Goal: Transaction & Acquisition: Download file/media

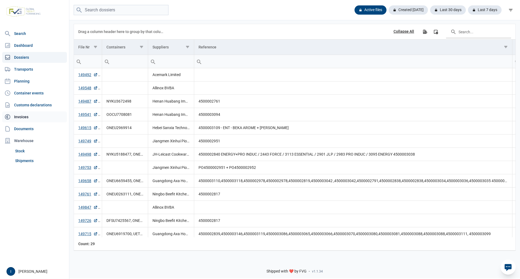
drag, startPoint x: 25, startPoint y: 128, endPoint x: 30, endPoint y: 118, distance: 10.5
click at [25, 128] on link "Documents" at bounding box center [34, 128] width 65 height 11
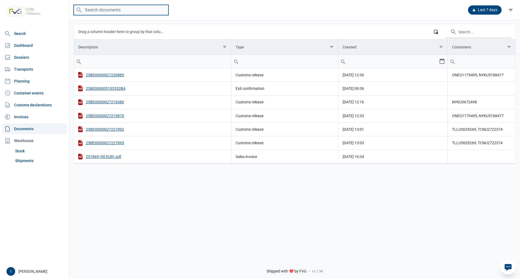
click at [119, 11] on input "search" at bounding box center [121, 10] width 95 height 11
type input "TGBU6416330"
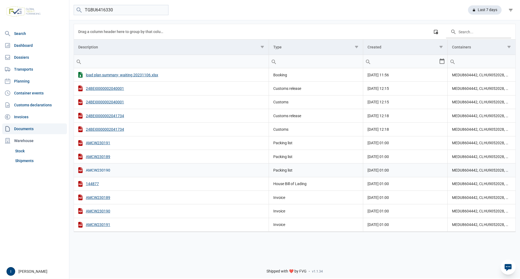
click at [106, 170] on div "AMCW230190" at bounding box center [171, 170] width 186 height 6
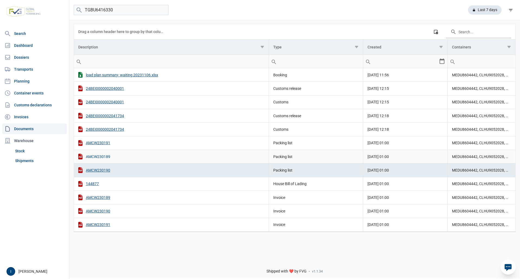
click at [106, 157] on div "AMCW230189" at bounding box center [171, 157] width 186 height 6
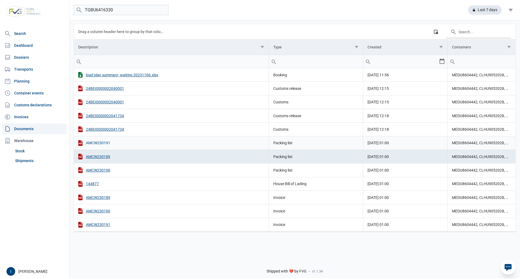
click at [105, 143] on div "AMCW230191" at bounding box center [171, 143] width 186 height 6
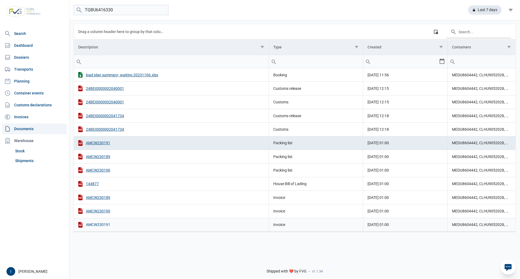
click at [103, 224] on div "AMCW230191" at bounding box center [171, 225] width 186 height 6
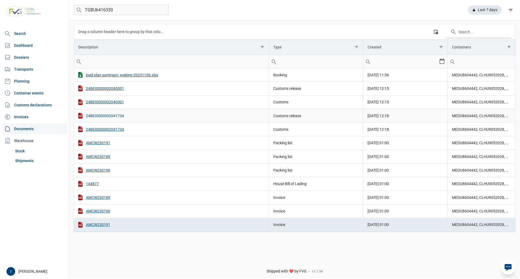
click at [116, 116] on div "24BEI0000002041734" at bounding box center [171, 116] width 186 height 6
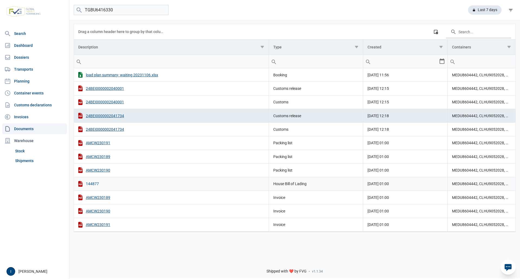
click at [94, 184] on div "144877" at bounding box center [171, 184] width 186 height 6
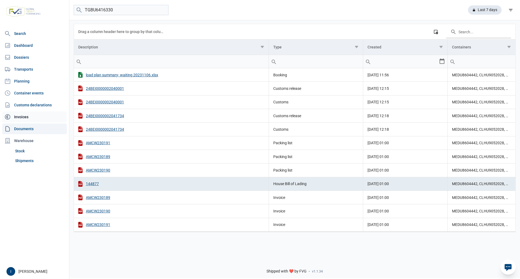
click at [23, 117] on link "Invoices" at bounding box center [34, 117] width 65 height 11
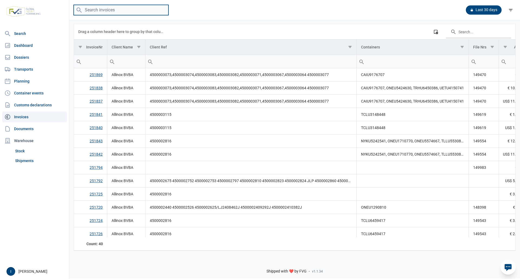
click at [101, 9] on input "search" at bounding box center [121, 10] width 95 height 11
type input "TGBU6416330"
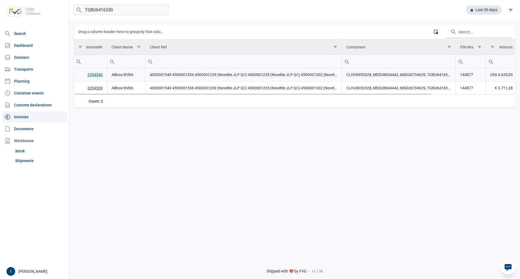
click at [95, 75] on link "2354540" at bounding box center [94, 75] width 15 height 4
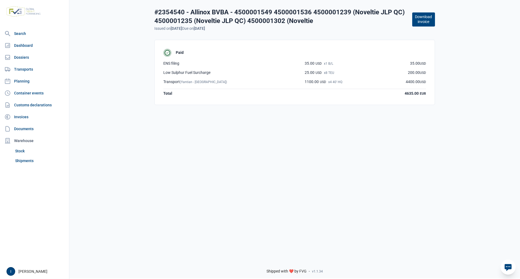
click at [426, 18] on button "Download invoice" at bounding box center [423, 19] width 23 height 14
click at [26, 117] on link "Invoices" at bounding box center [34, 117] width 65 height 11
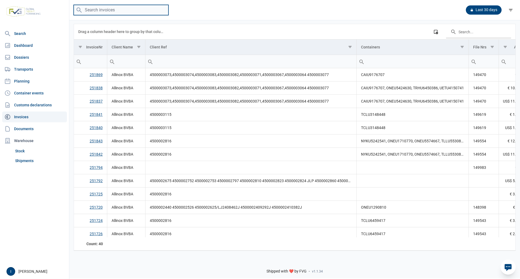
click at [110, 7] on input "search" at bounding box center [121, 10] width 95 height 11
type input "TGBU6416330"
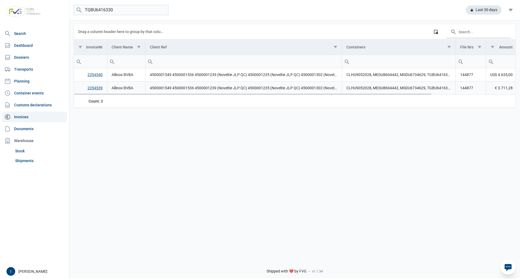
click at [94, 87] on link "2354539" at bounding box center [94, 88] width 15 height 4
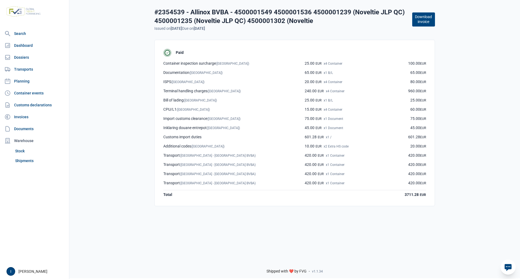
click at [420, 22] on button "Download invoice" at bounding box center [423, 19] width 23 height 14
click at [28, 129] on link "Documents" at bounding box center [34, 128] width 65 height 11
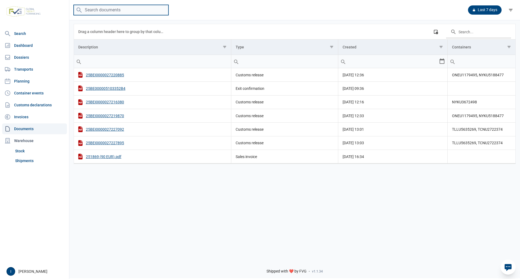
click at [131, 12] on input "search" at bounding box center [121, 10] width 95 height 11
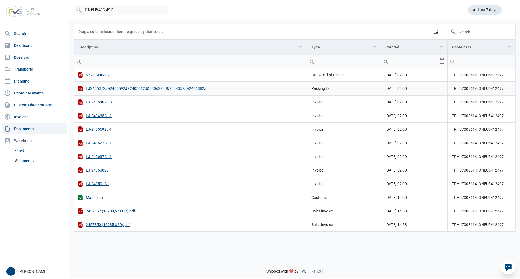
click at [171, 90] on div "LJ2406372J&2405592J&2405012J&2406222J&2404352J&2406382J" at bounding box center [190, 89] width 224 height 6
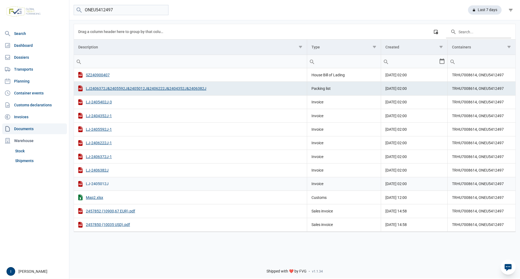
click at [100, 184] on div "LJ-2405012J" at bounding box center [190, 184] width 224 height 6
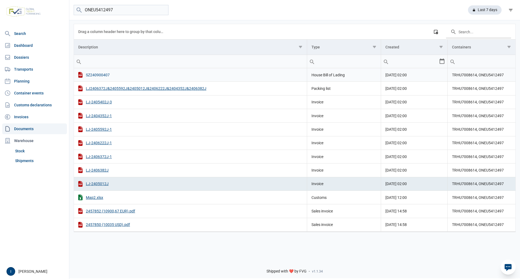
click at [99, 76] on div "SZ240900407" at bounding box center [190, 75] width 224 height 6
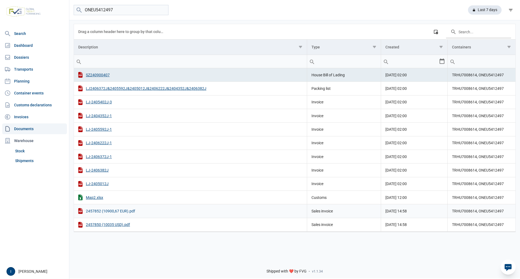
click at [112, 210] on div "2457852 (10900,67 EUR).pdf" at bounding box center [190, 211] width 224 height 6
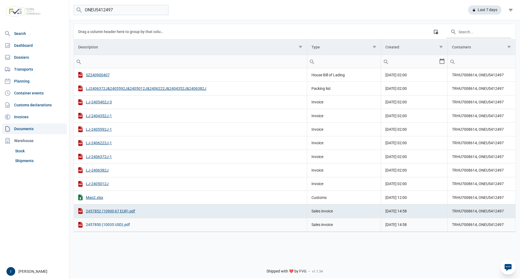
click at [113, 224] on div "2457850 (10035 USD).pdf" at bounding box center [190, 225] width 224 height 6
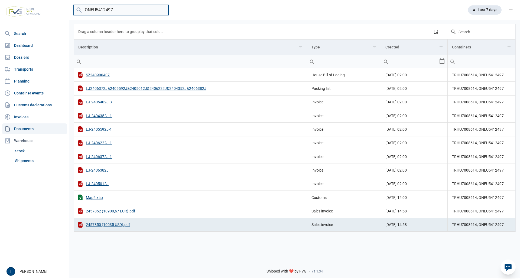
drag, startPoint x: 115, startPoint y: 10, endPoint x: 83, endPoint y: 10, distance: 31.4
click at [83, 10] on input "ONEU5412497" at bounding box center [121, 10] width 95 height 11
drag, startPoint x: 126, startPoint y: 9, endPoint x: 80, endPoint y: 12, distance: 45.8
click at [80, 12] on menu "TRHU7008614" at bounding box center [121, 10] width 95 height 11
type input "FSCU4950090"
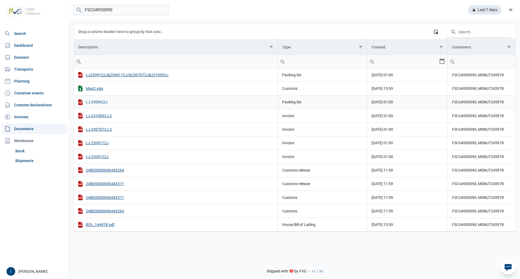
click at [96, 103] on div "LJ-2309I22J" at bounding box center [175, 102] width 195 height 6
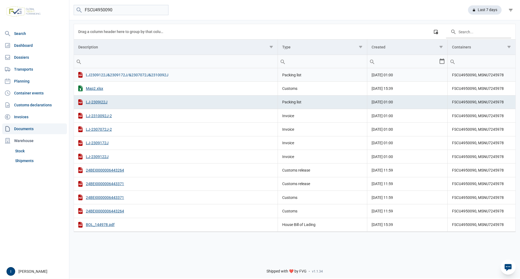
click at [126, 75] on div "LJ2309122J&2309172J/&2307072J&2310092J" at bounding box center [175, 75] width 195 height 6
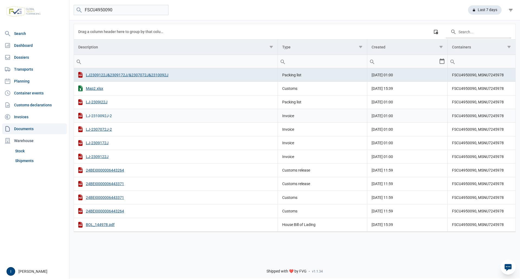
click at [99, 116] on div "LJ-2310092J-2" at bounding box center [175, 116] width 195 height 6
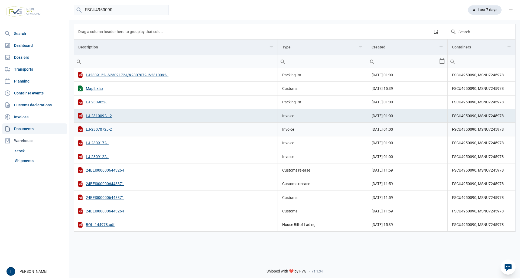
click at [98, 129] on div "LJ-2307072J-2" at bounding box center [175, 129] width 195 height 6
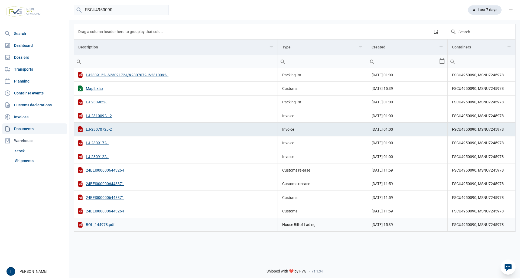
click at [96, 224] on div "BOL_144978.pdf" at bounding box center [175, 225] width 195 height 6
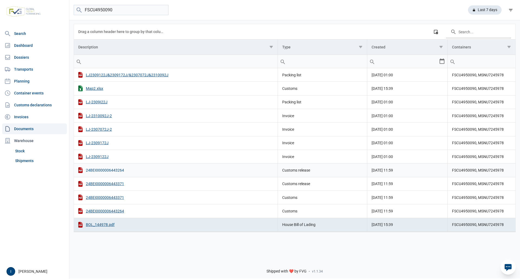
click at [117, 170] on div "24BEI0000006443264" at bounding box center [175, 170] width 195 height 6
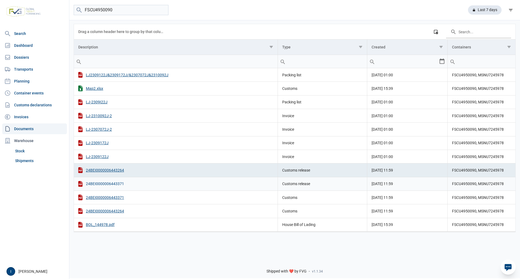
click at [116, 184] on div "24BEI0000006443371" at bounding box center [175, 184] width 195 height 6
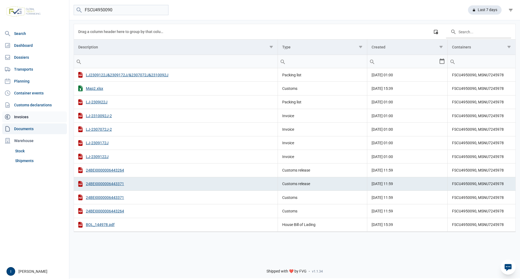
click at [25, 116] on link "Invoices" at bounding box center [34, 117] width 65 height 11
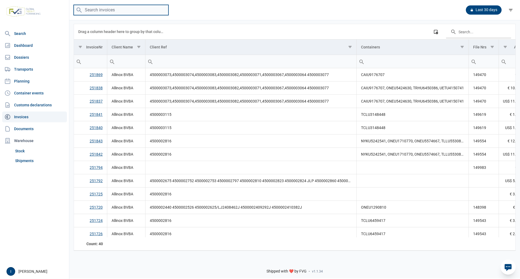
click at [109, 8] on input "search" at bounding box center [121, 10] width 95 height 11
type input "FSCU4950090"
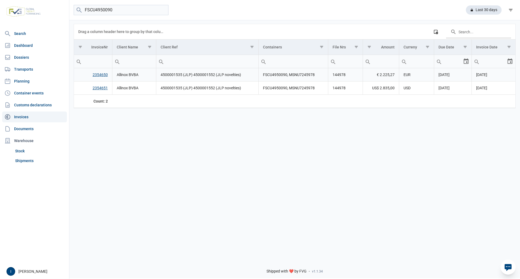
click at [100, 75] on link "2354650" at bounding box center [100, 75] width 15 height 4
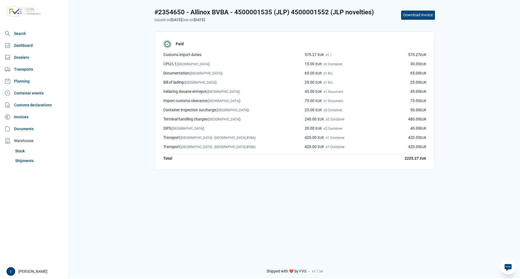
click at [417, 17] on button "Download invoice" at bounding box center [418, 15] width 34 height 9
click at [26, 118] on link "Invoices" at bounding box center [34, 117] width 65 height 11
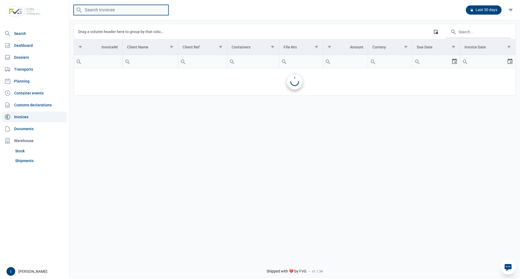
click at [110, 10] on input "search" at bounding box center [121, 10] width 95 height 11
type input "FSCU4950090"
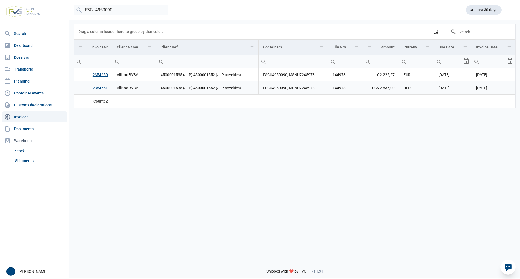
click at [103, 89] on link "2354651" at bounding box center [100, 88] width 15 height 4
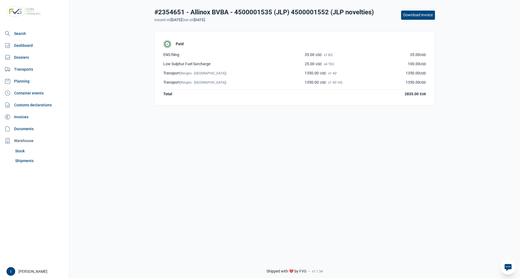
click at [412, 15] on button "Download invoice" at bounding box center [418, 15] width 34 height 9
click at [26, 127] on link "Documents" at bounding box center [34, 128] width 65 height 11
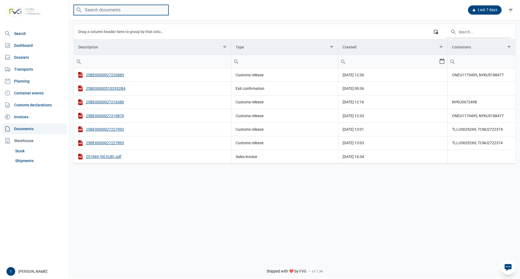
click at [123, 11] on input "search" at bounding box center [121, 10] width 95 height 11
type input "k"
type input "KKFU1738804"
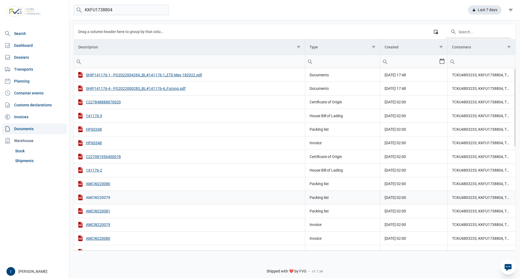
click at [106, 198] on div "AMCW220079" at bounding box center [189, 198] width 222 height 6
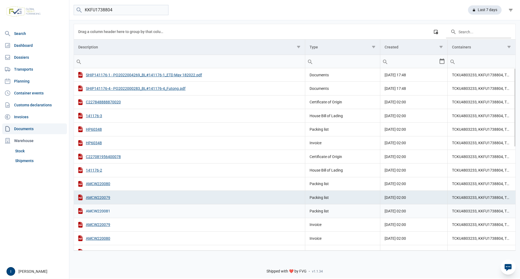
click at [106, 213] on div "AMCW220081" at bounding box center [189, 211] width 222 height 6
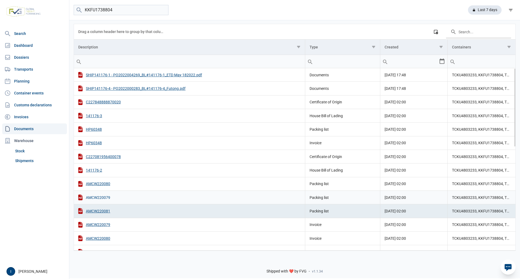
click at [106, 197] on div "AMCW220079" at bounding box center [189, 198] width 222 height 6
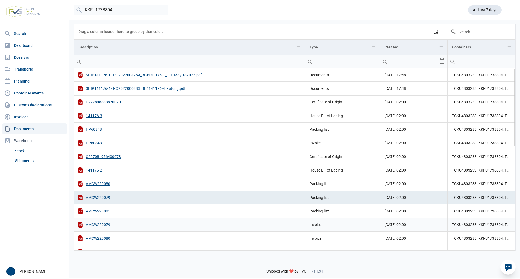
click at [107, 225] on div "AMCW220079" at bounding box center [189, 225] width 222 height 6
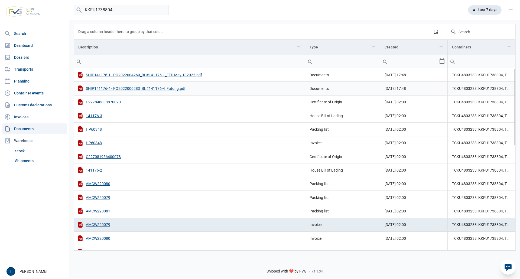
scroll to position [27, 0]
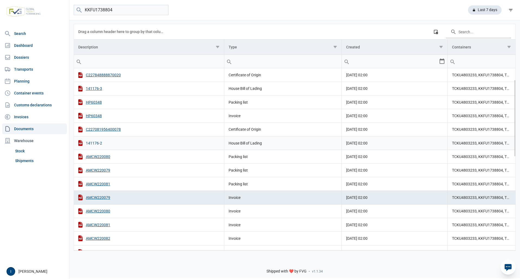
click at [99, 144] on div "141176-2" at bounding box center [148, 143] width 141 height 6
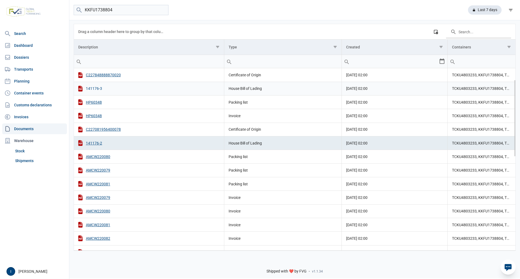
click at [98, 89] on div "141176-3" at bounding box center [148, 89] width 141 height 6
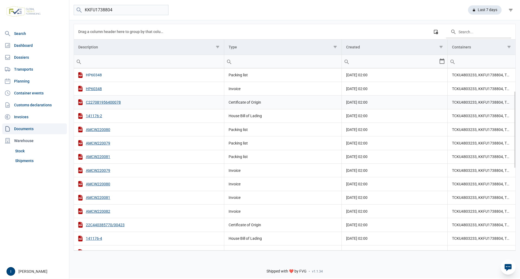
scroll to position [81, 0]
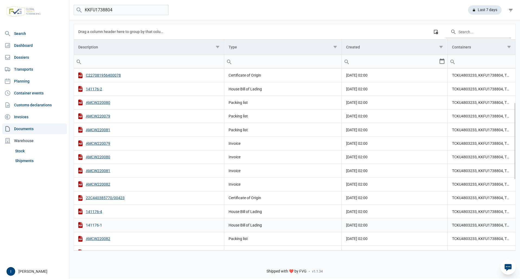
click at [97, 226] on div "141176-1" at bounding box center [148, 225] width 141 height 6
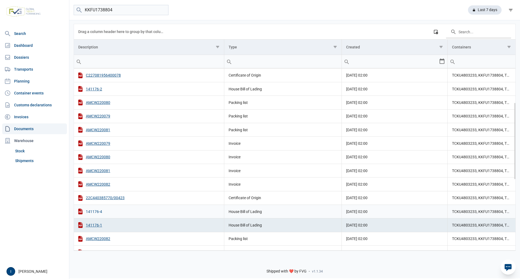
click at [97, 213] on div "141176-4" at bounding box center [148, 212] width 141 height 6
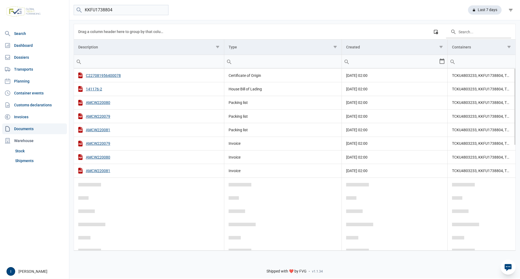
scroll to position [0, 0]
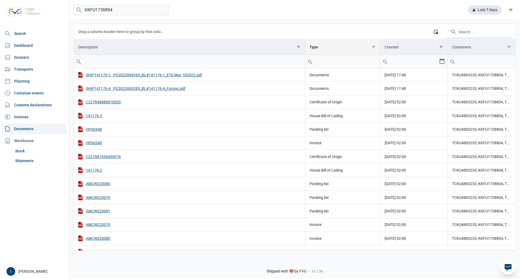
click at [372, 48] on span "Show filter options for column 'Type'" at bounding box center [373, 47] width 4 height 4
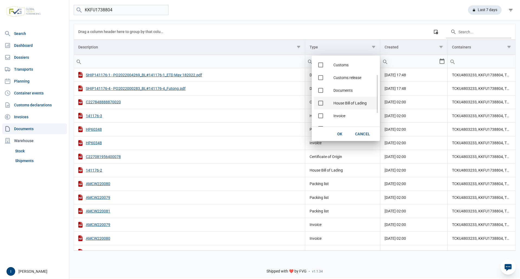
scroll to position [50, 0]
click at [322, 81] on span "Check state" at bounding box center [320, 80] width 5 height 5
click at [341, 135] on span "OK" at bounding box center [339, 134] width 5 height 4
type input "House Bill of Lading"
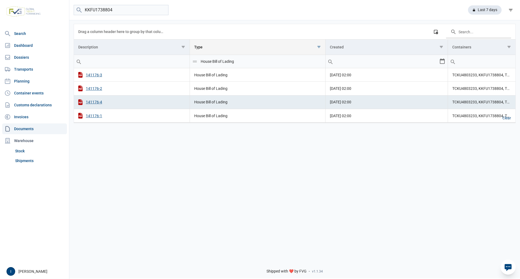
click at [318, 48] on span "Show filter options for column 'Type'" at bounding box center [319, 47] width 4 height 4
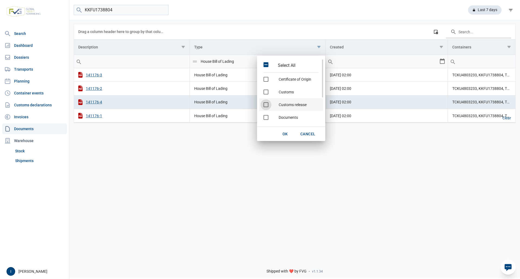
click at [266, 104] on span "Check state" at bounding box center [265, 104] width 5 height 5
click at [284, 133] on span "OK" at bounding box center [284, 134] width 5 height 4
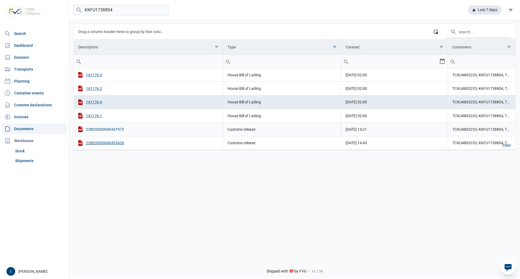
click at [102, 130] on div "22BEI0000040447973" at bounding box center [148, 129] width 140 height 6
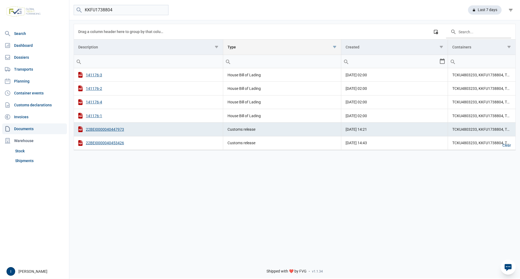
click at [334, 48] on span "Show filter options for column 'Type'" at bounding box center [334, 47] width 4 height 4
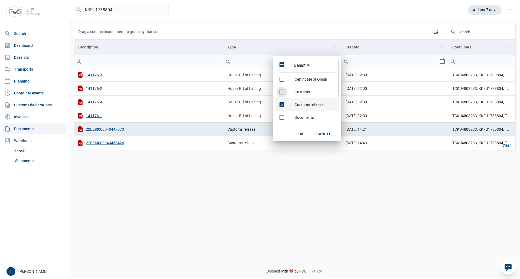
click at [282, 106] on span "Check state" at bounding box center [281, 104] width 5 height 5
click at [282, 115] on span "Check state" at bounding box center [281, 115] width 5 height 5
click at [298, 134] on span "OK" at bounding box center [300, 134] width 5 height 4
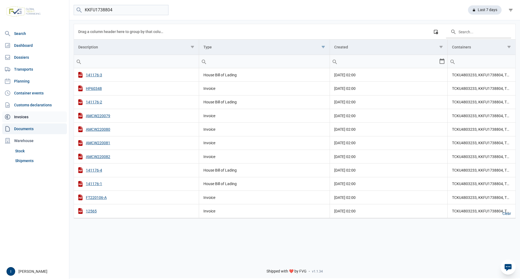
click at [26, 116] on link "Invoices" at bounding box center [34, 117] width 65 height 11
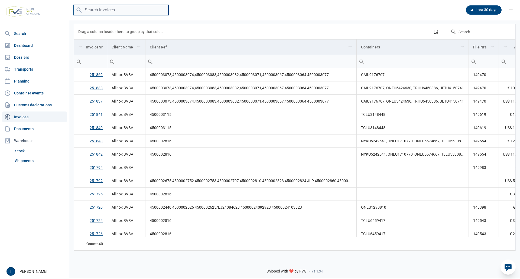
click at [103, 11] on input "search" at bounding box center [121, 10] width 95 height 11
type input "KKFU1738804"
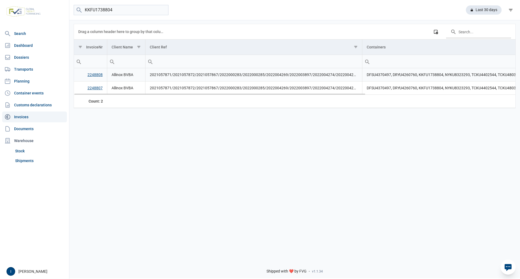
click at [94, 75] on link "2248808" at bounding box center [94, 75] width 15 height 4
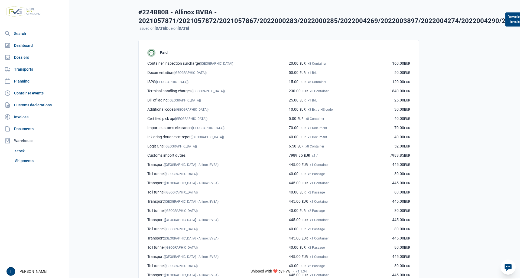
scroll to position [0, 19]
click at [505, 21] on button "Download invoice" at bounding box center [512, 19] width 21 height 14
drag, startPoint x: 26, startPoint y: 117, endPoint x: 29, endPoint y: 110, distance: 6.8
click at [26, 117] on link "Invoices" at bounding box center [34, 117] width 65 height 11
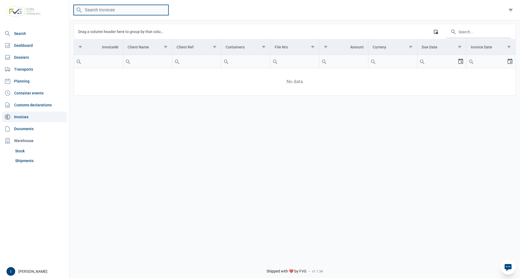
click at [113, 11] on input "search" at bounding box center [121, 10] width 95 height 11
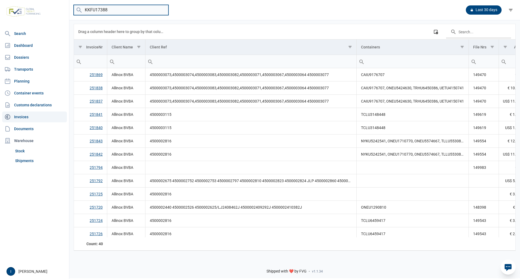
type input "KKFU1738804"
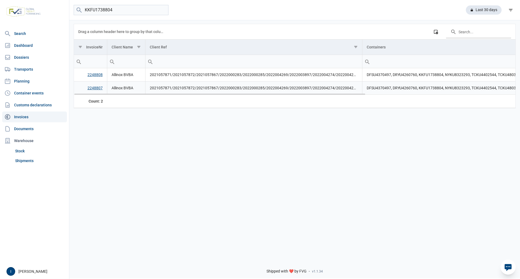
click at [93, 88] on link "2248807" at bounding box center [94, 88] width 15 height 4
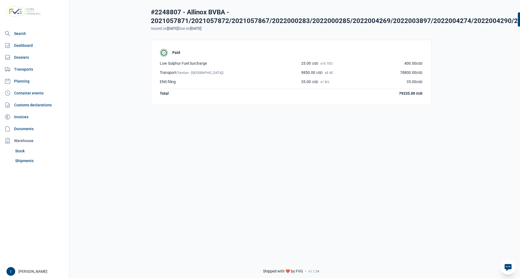
scroll to position [0, 19]
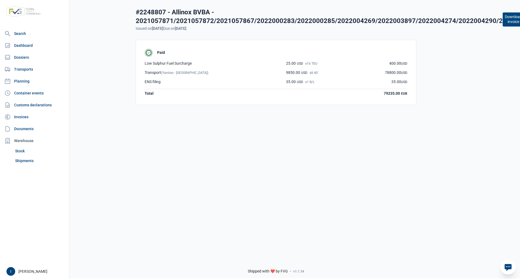
click at [502, 20] on button "Download invoice" at bounding box center [512, 19] width 21 height 14
click at [27, 128] on link "Documents" at bounding box center [34, 128] width 65 height 11
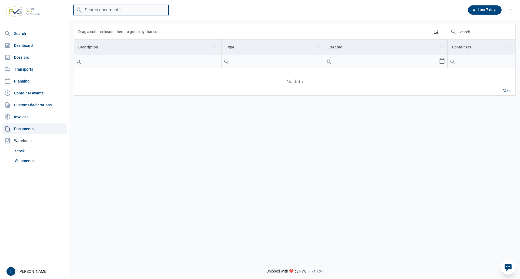
click at [115, 11] on input "search" at bounding box center [121, 10] width 95 height 11
type input "BMOU5278315"
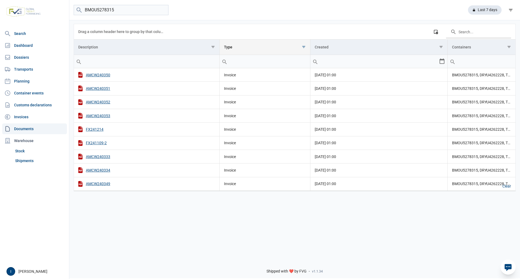
click at [304, 47] on span "Show filter options for column 'Type'" at bounding box center [304, 47] width 4 height 4
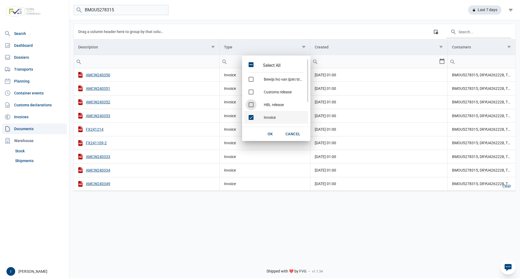
click at [251, 116] on span "Check state" at bounding box center [251, 117] width 5 height 5
click at [250, 104] on span "Check state" at bounding box center [251, 105] width 5 height 5
click at [269, 133] on span "OK" at bounding box center [269, 134] width 5 height 4
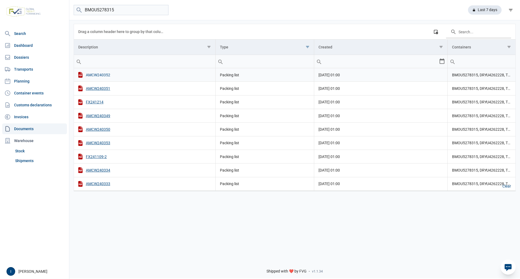
click at [97, 74] on div "AMCW240352" at bounding box center [144, 75] width 133 height 6
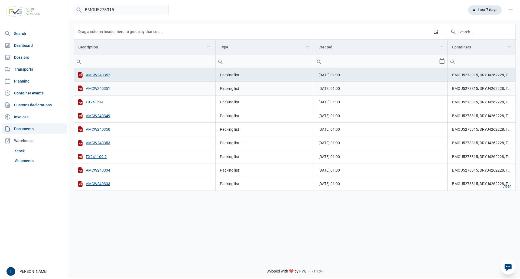
click at [93, 87] on div "AMCW240351" at bounding box center [144, 89] width 133 height 6
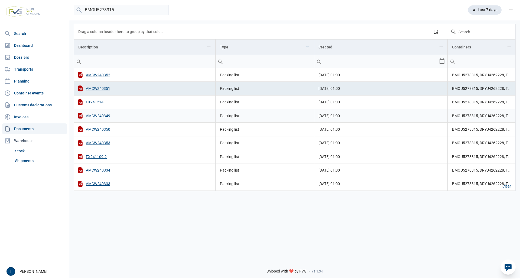
click at [96, 115] on div "AMCW240349" at bounding box center [144, 116] width 133 height 6
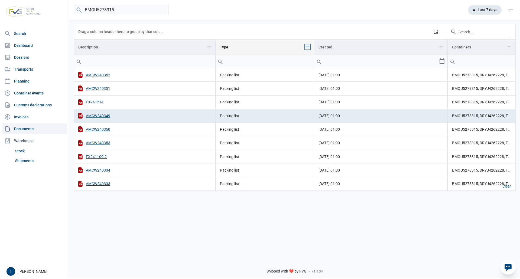
click at [306, 47] on span "Show filter options for column 'Type'" at bounding box center [307, 47] width 4 height 4
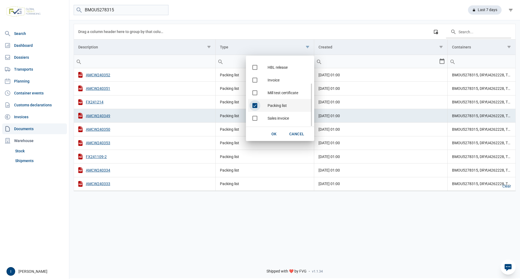
click at [255, 105] on span "Check state" at bounding box center [254, 105] width 5 height 5
click at [256, 79] on span "Check state" at bounding box center [254, 80] width 5 height 5
click at [275, 134] on span "OK" at bounding box center [273, 134] width 5 height 4
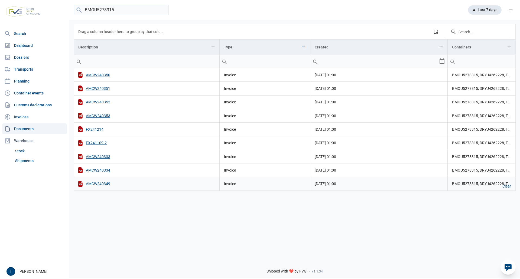
click at [100, 184] on div "AMCW240349" at bounding box center [146, 184] width 137 height 6
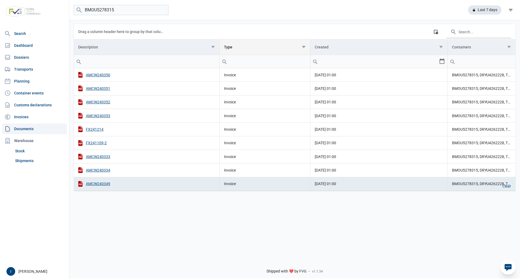
click at [303, 48] on span "Show filter options for column 'Type'" at bounding box center [304, 47] width 4 height 4
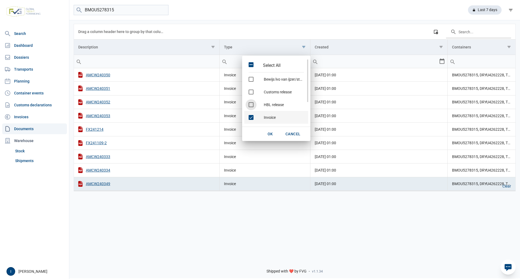
click at [252, 118] on span "Check state" at bounding box center [251, 117] width 5 height 5
click at [252, 92] on span "Check state" at bounding box center [251, 92] width 5 height 5
click at [272, 133] on span "OK" at bounding box center [269, 134] width 5 height 4
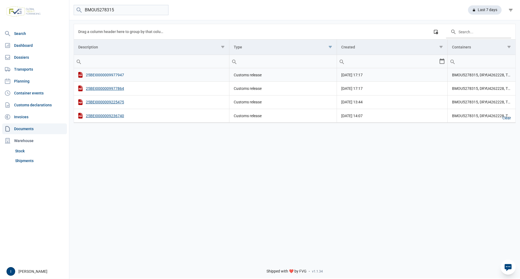
click at [117, 75] on div "25BEI0000009977947" at bounding box center [151, 75] width 146 height 6
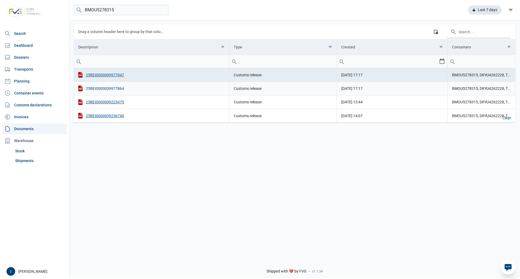
click at [117, 89] on div "25BEI0000009977864" at bounding box center [151, 89] width 146 height 6
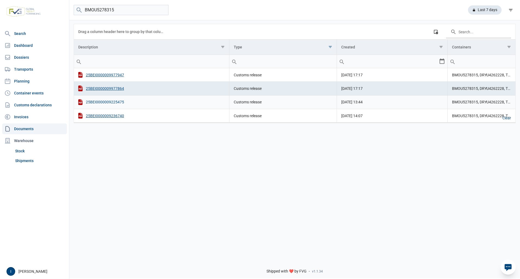
click at [108, 102] on div "25BEI0000009225475" at bounding box center [151, 102] width 146 height 6
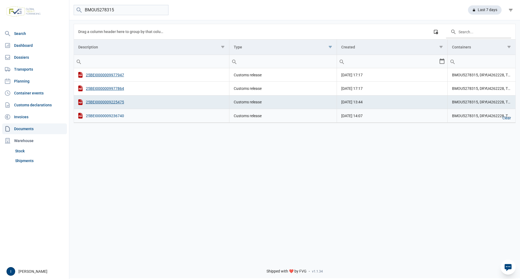
click at [117, 115] on div "25BEI0000009236740" at bounding box center [151, 116] width 146 height 6
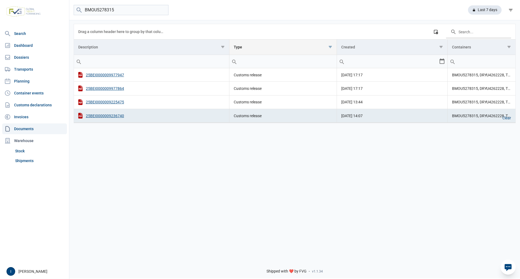
click at [330, 47] on span "Show filter options for column 'Type'" at bounding box center [330, 47] width 4 height 4
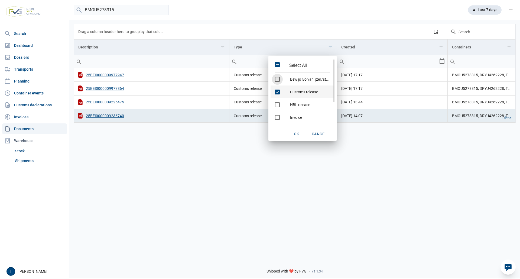
click at [277, 93] on span "Check state" at bounding box center [277, 92] width 5 height 5
click at [277, 103] on span "Check state" at bounding box center [277, 104] width 5 height 5
click at [299, 134] on span "OK" at bounding box center [296, 134] width 5 height 4
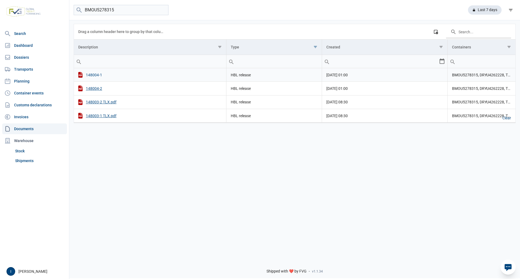
click at [95, 76] on div "148004-1" at bounding box center [149, 75] width 143 height 6
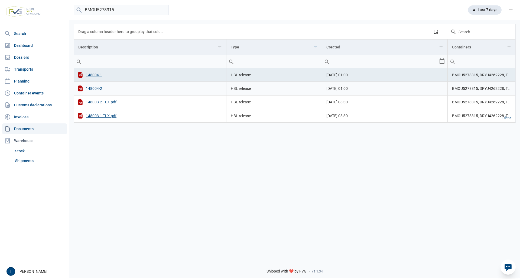
click at [93, 89] on div "148004-2" at bounding box center [149, 89] width 143 height 6
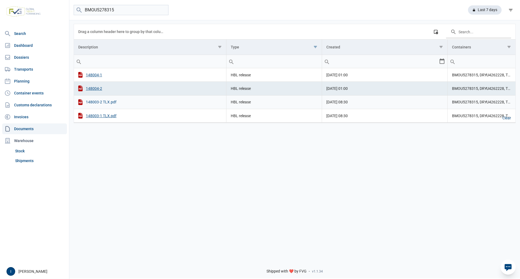
click at [110, 102] on div "148003-2 TLX.pdf" at bounding box center [149, 102] width 143 height 6
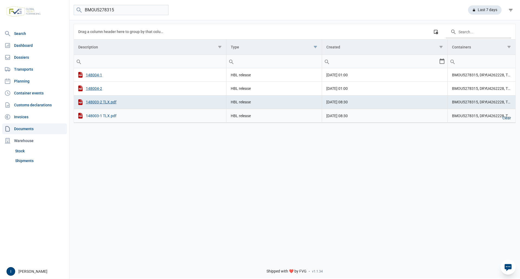
click at [112, 116] on div "148003-1 TLX.pdf" at bounding box center [149, 116] width 143 height 6
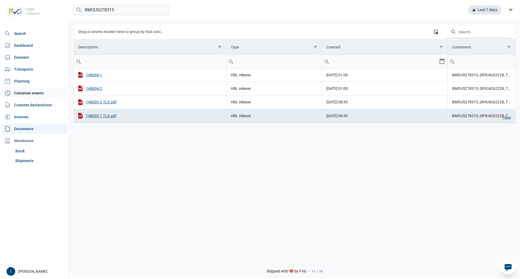
drag, startPoint x: 24, startPoint y: 117, endPoint x: 44, endPoint y: 97, distance: 28.5
click at [24, 117] on link "Invoices" at bounding box center [34, 117] width 65 height 11
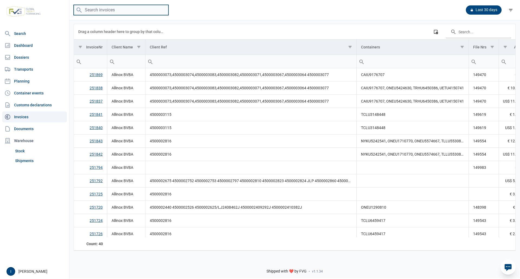
click at [108, 11] on input "search" at bounding box center [121, 10] width 95 height 11
type input "BMOU5278315"
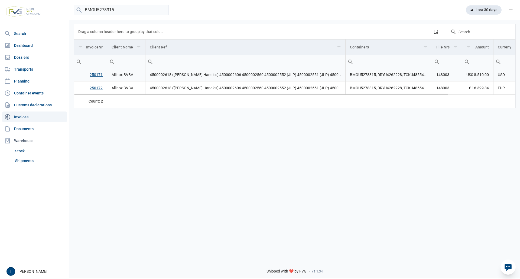
click at [95, 74] on link "250171" at bounding box center [96, 75] width 13 height 4
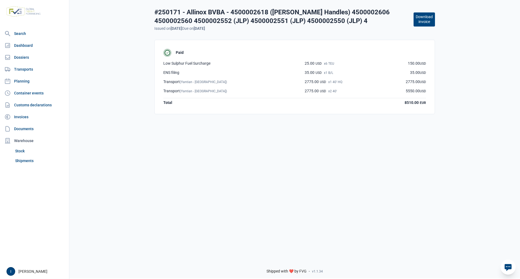
click at [422, 24] on button "Download invoice" at bounding box center [423, 19] width 21 height 14
drag, startPoint x: 25, startPoint y: 117, endPoint x: 31, endPoint y: 107, distance: 10.9
click at [25, 117] on link "Invoices" at bounding box center [34, 117] width 65 height 11
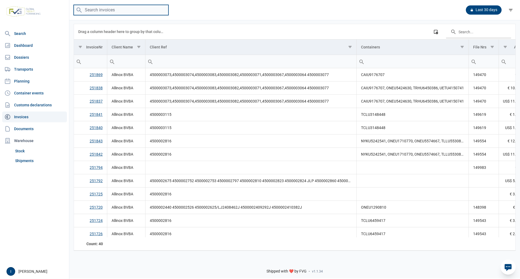
click at [103, 10] on input "search" at bounding box center [121, 10] width 95 height 11
type input "BMOU5278315"
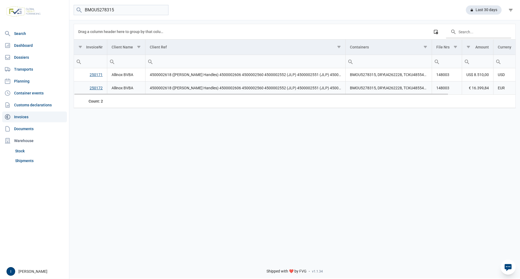
click at [93, 89] on link "250172" at bounding box center [96, 88] width 13 height 4
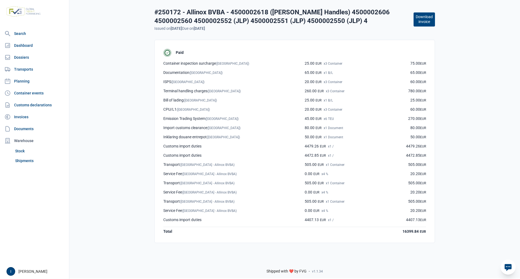
click at [426, 20] on button "Download invoice" at bounding box center [423, 19] width 21 height 14
click at [24, 129] on link "Documents" at bounding box center [34, 128] width 65 height 11
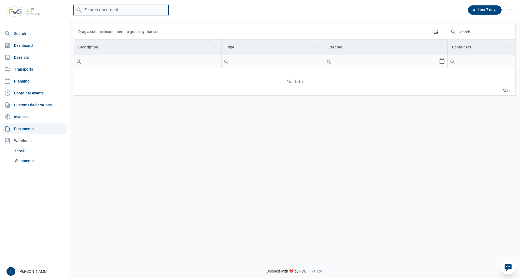
click at [117, 9] on input "search" at bounding box center [121, 10] width 95 height 11
type input "KKTU8255952"
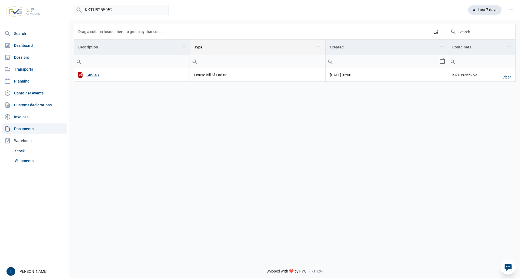
click at [319, 48] on span "Show filter options for column 'Type'" at bounding box center [319, 47] width 4 height 4
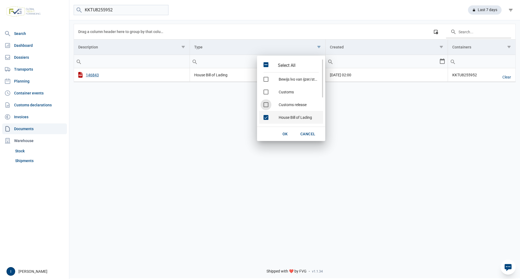
click at [266, 116] on span "Check state" at bounding box center [265, 117] width 5 height 5
click at [265, 105] on span "Check state" at bounding box center [265, 105] width 5 height 5
click at [282, 133] on span "OK" at bounding box center [284, 134] width 5 height 4
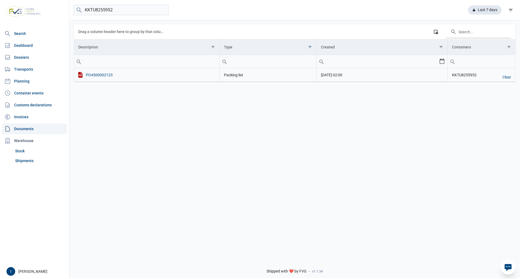
click at [104, 75] on div "PO4500002123" at bounding box center [146, 75] width 137 height 6
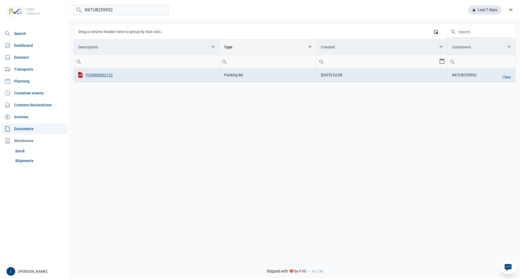
click at [310, 47] on span "Show filter options for column 'Type'" at bounding box center [310, 47] width 4 height 4
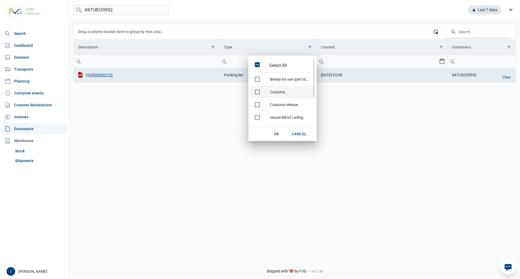
scroll to position [27, 0]
click at [258, 103] on span "Check state" at bounding box center [257, 103] width 5 height 5
click at [258, 106] on span "Check state" at bounding box center [257, 105] width 5 height 5
click at [277, 135] on span "OK" at bounding box center [276, 134] width 5 height 4
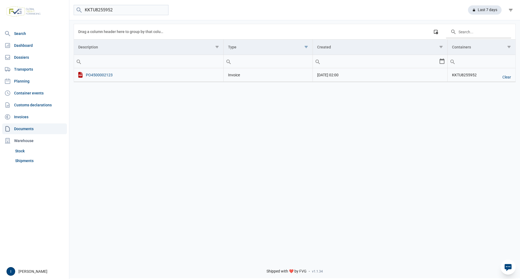
click at [97, 75] on div "PO4500002123" at bounding box center [148, 75] width 141 height 6
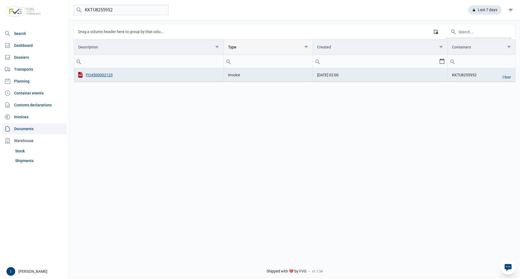
click at [305, 47] on span "Show filter options for column 'Type'" at bounding box center [306, 47] width 4 height 4
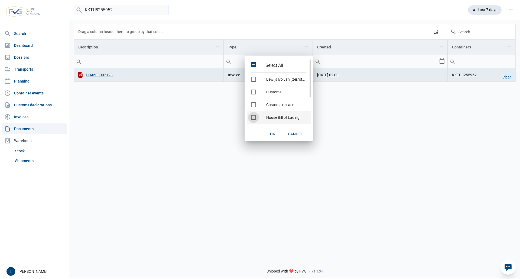
click at [254, 118] on span "Check state" at bounding box center [253, 117] width 5 height 5
click at [253, 108] on span "Check state" at bounding box center [253, 107] width 5 height 5
click at [273, 132] on span "OK" at bounding box center [272, 134] width 5 height 4
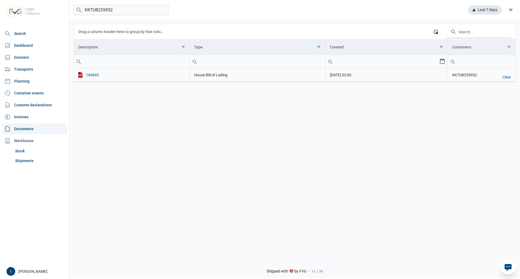
click at [92, 76] on div "146843" at bounding box center [131, 75] width 107 height 6
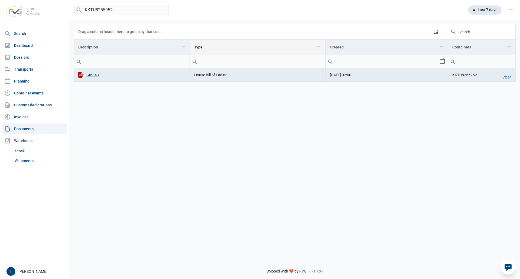
click at [318, 48] on span "Show filter options for column 'Type'" at bounding box center [319, 47] width 4 height 4
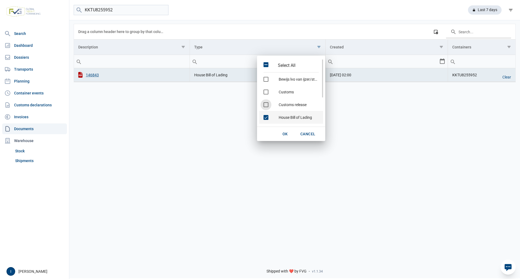
click at [267, 117] on span "Check state" at bounding box center [265, 117] width 5 height 5
click at [266, 106] on span "Check state" at bounding box center [265, 104] width 5 height 5
click at [285, 133] on span "OK" at bounding box center [284, 134] width 5 height 4
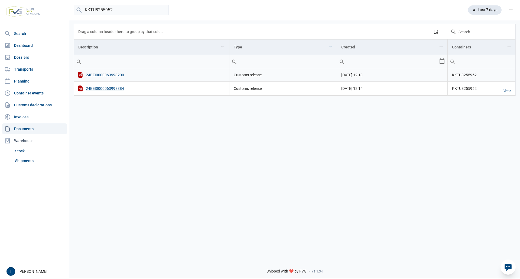
click at [113, 75] on div "24BEI0000063993200" at bounding box center [151, 75] width 146 height 6
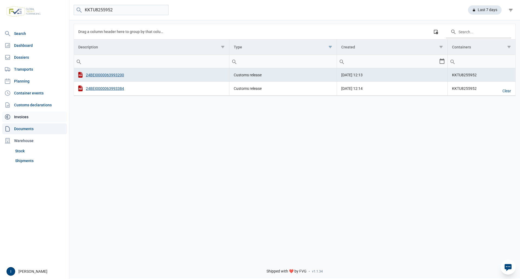
click at [24, 115] on link "Invoices" at bounding box center [34, 117] width 65 height 11
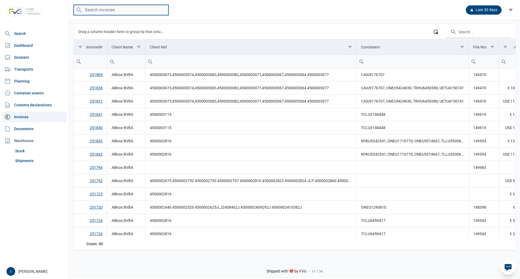
click at [103, 10] on input "search" at bounding box center [121, 10] width 95 height 11
type input "KKTU8255952"
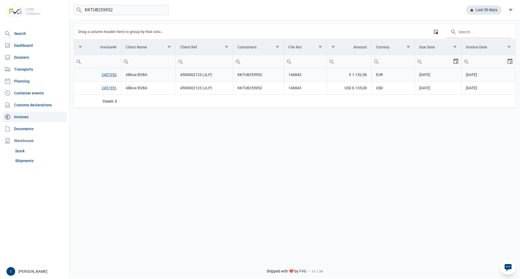
click at [107, 75] on link "2457352" at bounding box center [109, 75] width 15 height 4
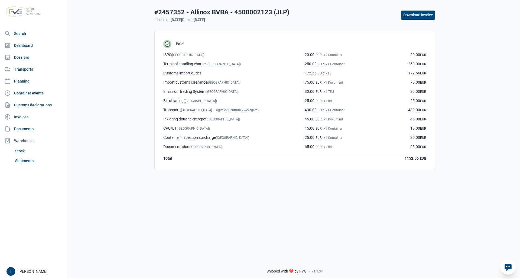
click at [419, 20] on button "Download invoice" at bounding box center [418, 15] width 34 height 9
drag, startPoint x: 24, startPoint y: 117, endPoint x: 30, endPoint y: 105, distance: 12.8
click at [24, 117] on link "Invoices" at bounding box center [34, 117] width 65 height 11
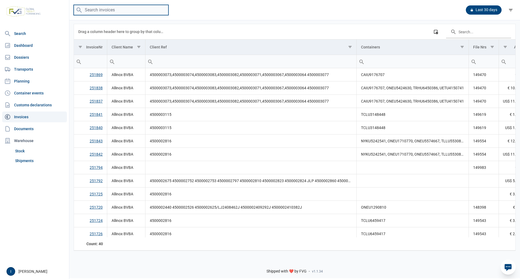
click at [102, 12] on input "search" at bounding box center [121, 10] width 95 height 11
type input "KKTU8255952"
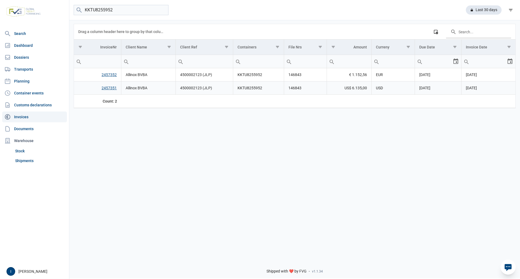
click at [105, 89] on link "2457351" at bounding box center [109, 88] width 15 height 4
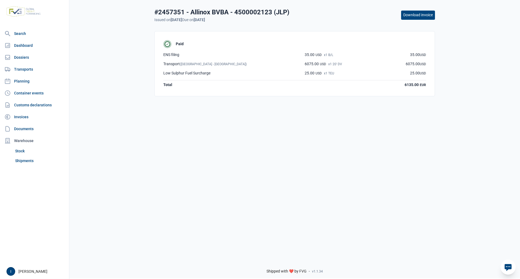
click at [422, 17] on button "Download invoice" at bounding box center [418, 15] width 34 height 9
click at [24, 128] on link "Documents" at bounding box center [34, 128] width 65 height 11
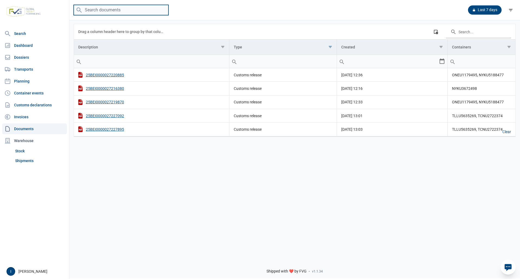
click at [104, 9] on input "search" at bounding box center [121, 10] width 95 height 11
type input "HMCU1081136"
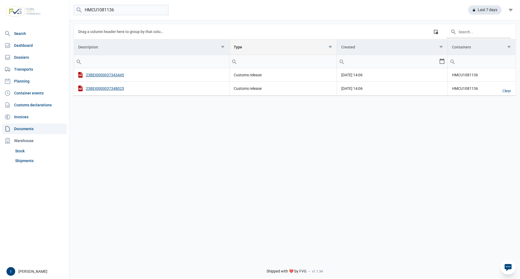
click at [330, 48] on span "Show filter options for column 'Type'" at bounding box center [330, 47] width 4 height 4
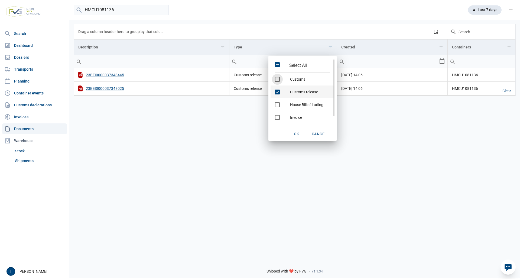
click at [278, 91] on span "Check state" at bounding box center [277, 92] width 5 height 5
click at [278, 117] on span "Check state" at bounding box center [277, 118] width 5 height 5
click at [296, 134] on span "OK" at bounding box center [296, 134] width 5 height 4
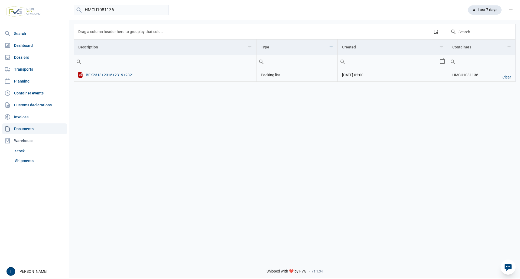
click at [121, 76] on div "BEK2313+2316+2319+2321" at bounding box center [165, 75] width 174 height 6
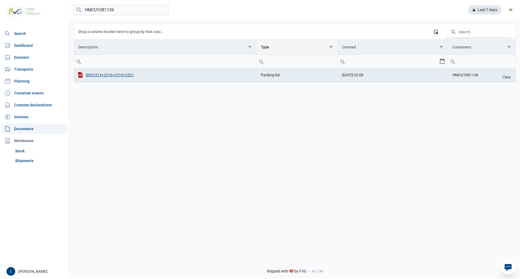
click at [331, 46] on span "Show filter options for column 'Type'" at bounding box center [331, 47] width 4 height 4
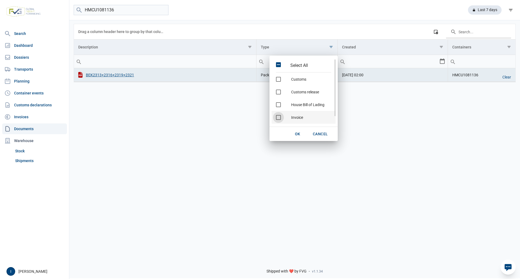
click at [279, 118] on span "Check state" at bounding box center [278, 117] width 5 height 5
click at [278, 119] on span "Check state" at bounding box center [278, 118] width 5 height 5
click at [298, 132] on span "OK" at bounding box center [297, 134] width 5 height 4
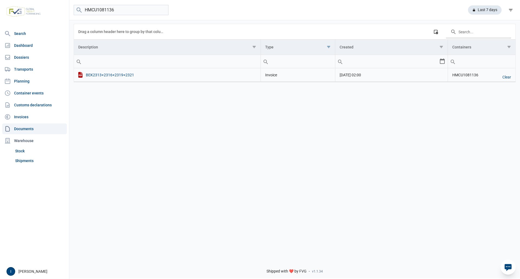
click at [113, 76] on div "BEK2313+2316+2319+2321" at bounding box center [167, 75] width 178 height 6
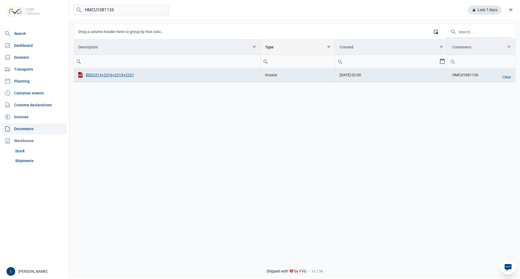
click at [329, 48] on span "Show filter options for column 'Type'" at bounding box center [328, 47] width 4 height 4
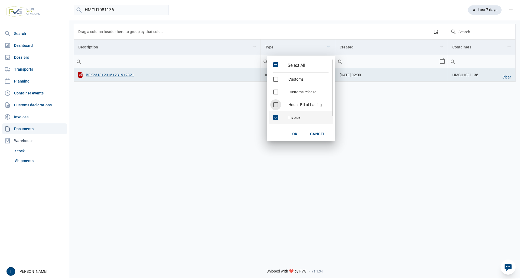
click at [276, 118] on span "Check state" at bounding box center [275, 117] width 5 height 5
click at [275, 92] on span "Check state" at bounding box center [275, 92] width 5 height 5
click at [293, 134] on span "OK" at bounding box center [294, 134] width 5 height 4
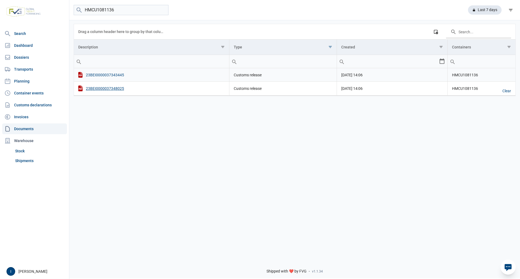
click at [110, 76] on div "23BEI0000037343445" at bounding box center [151, 75] width 146 height 6
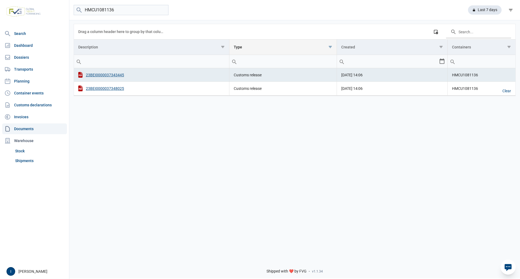
click at [330, 49] on span "Show filter options for column 'Type'" at bounding box center [330, 47] width 4 height 4
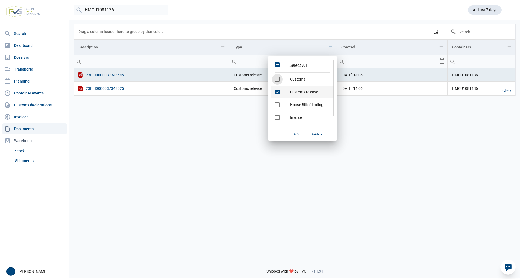
click at [278, 93] on span "Check state" at bounding box center [277, 92] width 5 height 5
click at [278, 103] on span "Check state" at bounding box center [277, 104] width 5 height 5
click at [295, 133] on span "OK" at bounding box center [296, 134] width 5 height 4
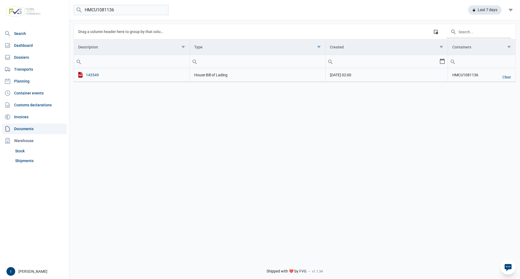
click at [90, 75] on div "143549" at bounding box center [131, 75] width 107 height 6
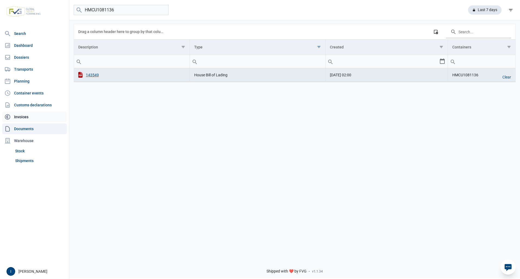
click at [27, 116] on link "Invoices" at bounding box center [34, 117] width 65 height 11
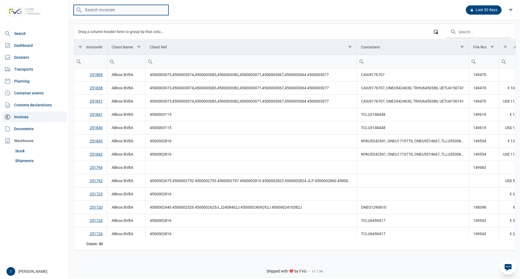
click at [102, 11] on input "search" at bounding box center [121, 10] width 95 height 11
type input "HMCU1081136"
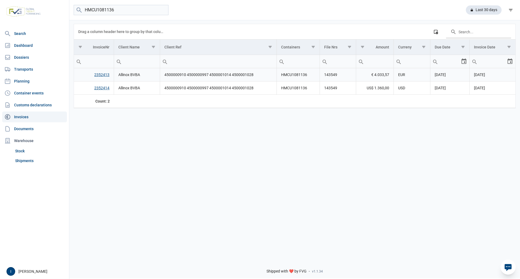
click at [106, 75] on link "2352413" at bounding box center [101, 75] width 15 height 4
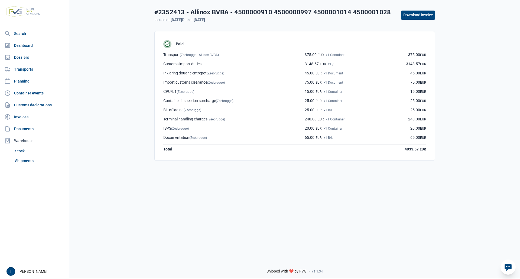
click at [425, 17] on button "Download invoice" at bounding box center [418, 15] width 34 height 9
click at [25, 117] on link "Invoices" at bounding box center [34, 117] width 65 height 11
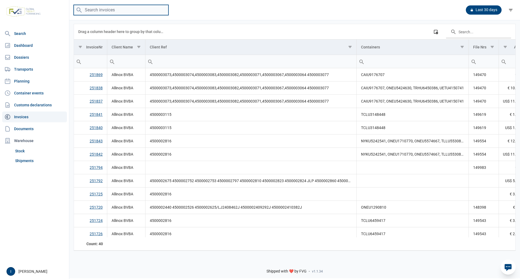
click at [107, 10] on input "search" at bounding box center [121, 10] width 95 height 11
type input "M"
type input "HMCU1081136"
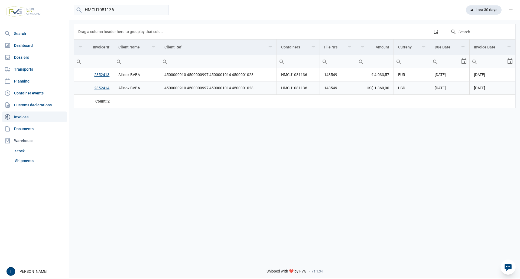
click at [101, 90] on link "2352414" at bounding box center [101, 88] width 15 height 4
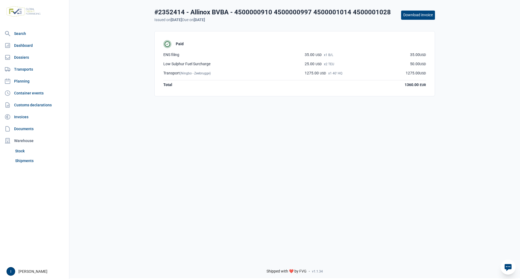
click at [422, 14] on button "Download invoice" at bounding box center [418, 15] width 34 height 9
click at [21, 128] on link "Documents" at bounding box center [34, 128] width 65 height 11
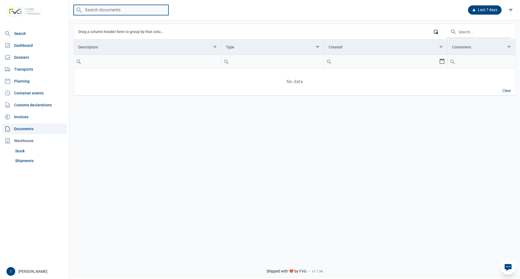
click at [132, 12] on input "search" at bounding box center [121, 10] width 95 height 11
type input "TLLU4821340"
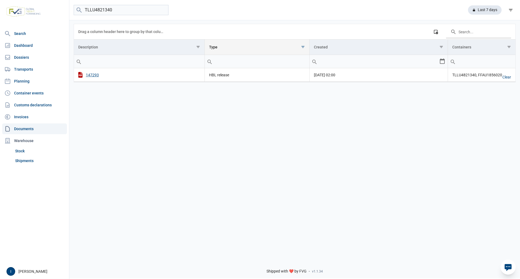
click at [304, 49] on span "Show filter options for column 'Type'" at bounding box center [303, 47] width 4 height 4
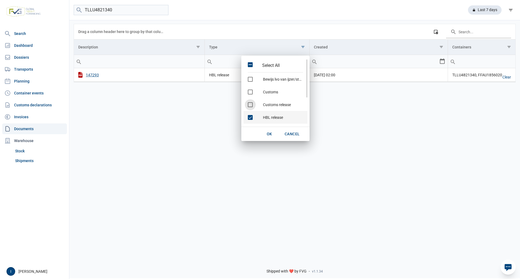
click at [249, 117] on span "Check state" at bounding box center [250, 117] width 5 height 5
click at [249, 104] on span "Check state" at bounding box center [250, 105] width 5 height 5
click at [269, 134] on span "OK" at bounding box center [269, 134] width 5 height 4
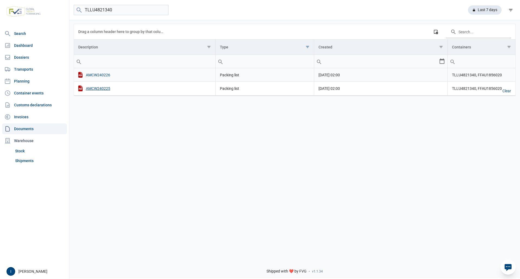
click at [102, 76] on div "AMCW240226" at bounding box center [144, 75] width 133 height 6
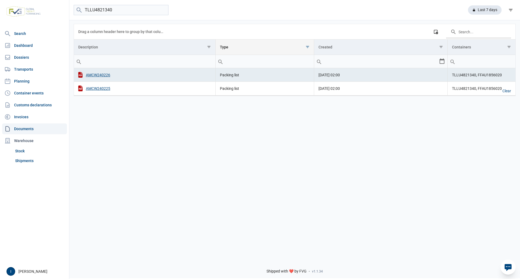
click at [308, 48] on span "Show filter options for column 'Type'" at bounding box center [307, 47] width 4 height 4
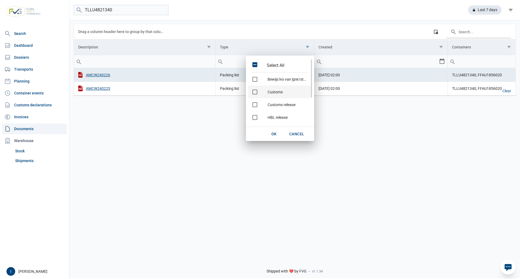
scroll to position [27, 0]
click at [256, 103] on span "Check state" at bounding box center [254, 103] width 5 height 5
click at [257, 107] on span "Check state" at bounding box center [254, 105] width 5 height 5
click at [273, 132] on span "OK" at bounding box center [273, 134] width 5 height 4
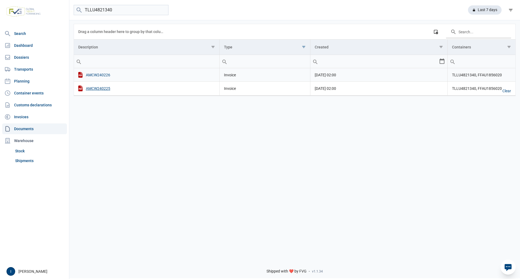
click at [104, 74] on div "AMCW240226" at bounding box center [146, 75] width 137 height 6
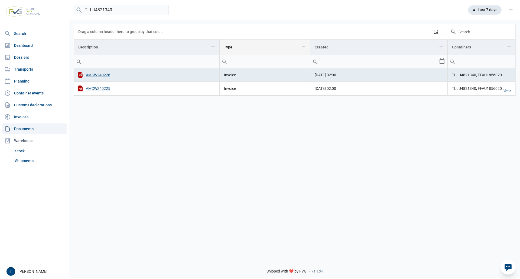
click at [304, 47] on span "Show filter options for column 'Type'" at bounding box center [304, 47] width 4 height 4
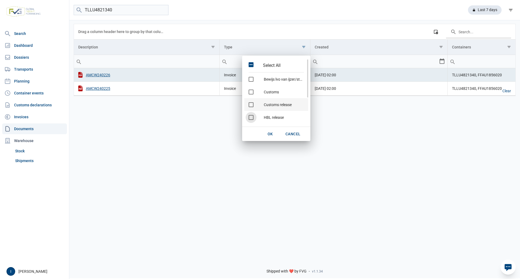
click at [253, 105] on span "Check state" at bounding box center [251, 104] width 5 height 5
click at [252, 80] on span "Check state" at bounding box center [251, 80] width 5 height 5
click at [270, 133] on span "OK" at bounding box center [269, 134] width 5 height 4
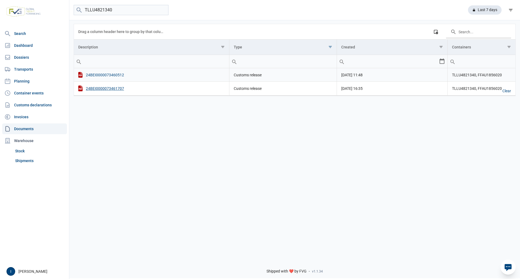
click at [113, 74] on div "24BEI0000073460512" at bounding box center [151, 75] width 146 height 6
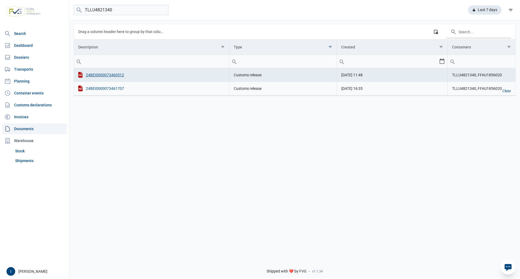
click at [110, 88] on div "24BEI0000073461707" at bounding box center [151, 89] width 146 height 6
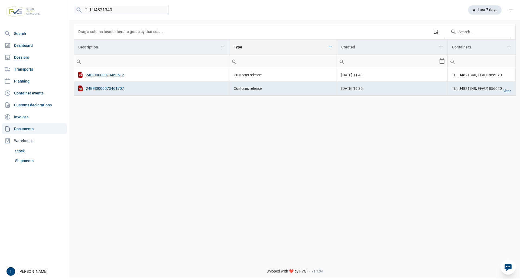
click at [330, 49] on span "Show filter options for column 'Type'" at bounding box center [330, 47] width 4 height 4
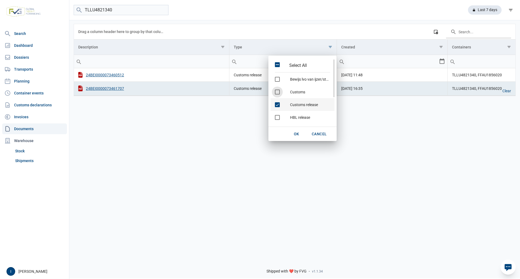
click at [277, 105] on span "Check state" at bounding box center [277, 104] width 5 height 5
click at [277, 117] on span "Check state" at bounding box center [277, 117] width 5 height 5
click at [297, 134] on span "OK" at bounding box center [296, 134] width 5 height 4
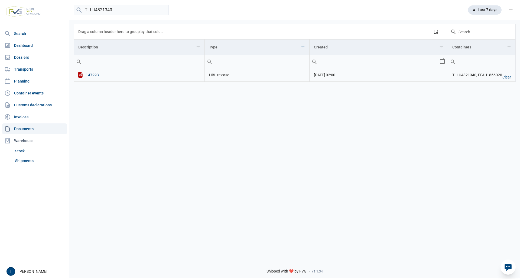
click at [95, 76] on div "147293" at bounding box center [139, 75] width 122 height 6
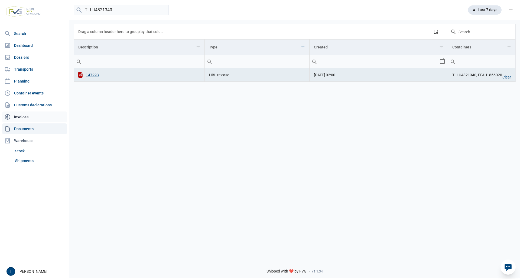
click at [24, 117] on link "Invoices" at bounding box center [34, 117] width 65 height 11
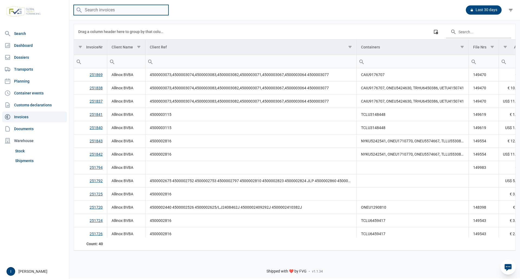
click at [104, 11] on input "search" at bounding box center [121, 10] width 95 height 11
type input "TLLU4821340"
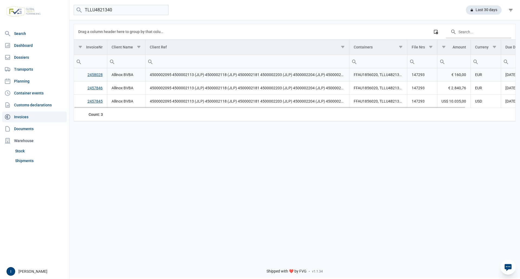
click at [100, 77] on link "2458028" at bounding box center [94, 75] width 15 height 4
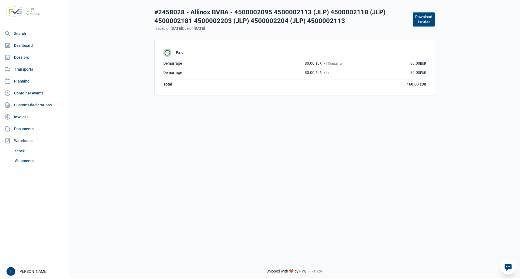
click at [422, 23] on button "Download invoice" at bounding box center [424, 19] width 22 height 14
click at [21, 115] on link "Invoices" at bounding box center [34, 117] width 65 height 11
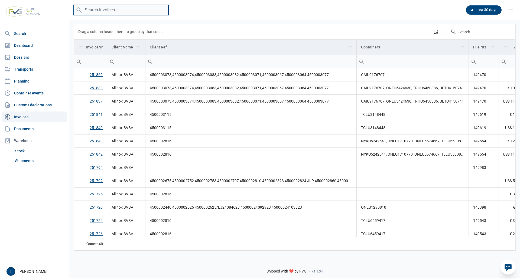
click at [99, 10] on input "search" at bounding box center [121, 10] width 95 height 11
type input "TLLU4821340"
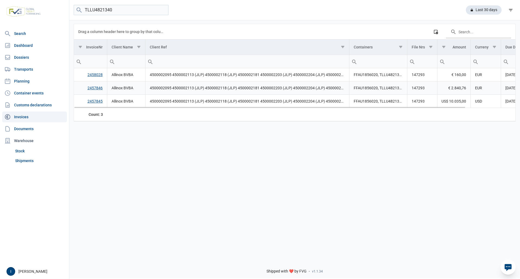
click at [100, 88] on link "2457846" at bounding box center [94, 88] width 15 height 4
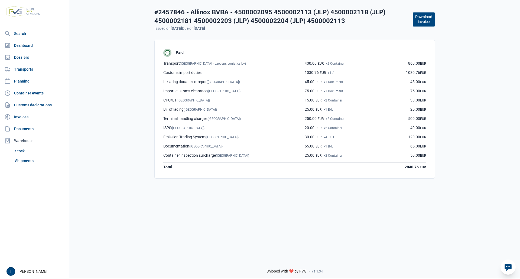
click at [427, 21] on button "Download invoice" at bounding box center [424, 19] width 22 height 14
click at [22, 117] on link "Invoices" at bounding box center [34, 117] width 65 height 11
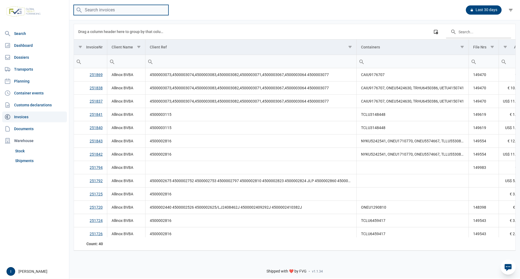
click at [106, 11] on input "search" at bounding box center [121, 10] width 95 height 11
type input "TLLU4821340"
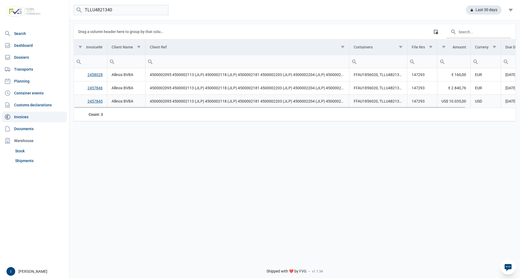
click at [96, 102] on link "2457845" at bounding box center [94, 101] width 15 height 4
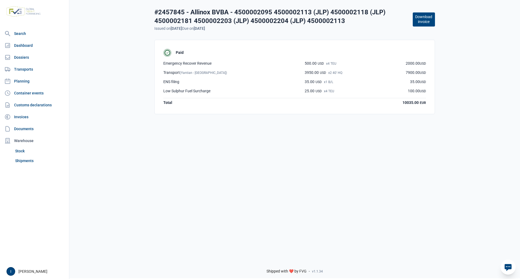
click at [425, 23] on button "Download invoice" at bounding box center [424, 19] width 22 height 14
click at [22, 127] on link "Documents" at bounding box center [34, 128] width 65 height 11
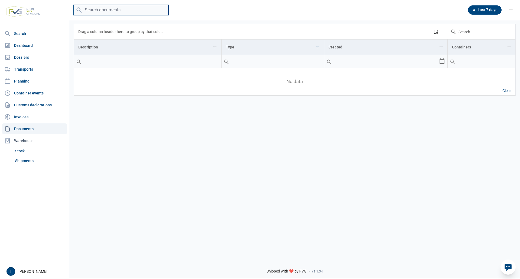
click at [119, 9] on input "search" at bounding box center [121, 10] width 95 height 11
type input "TCLU8945681"
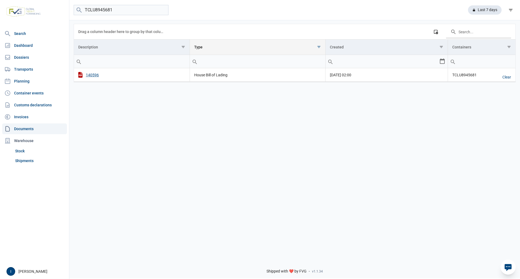
click at [319, 48] on span "Show filter options for column 'Type'" at bounding box center [319, 47] width 4 height 4
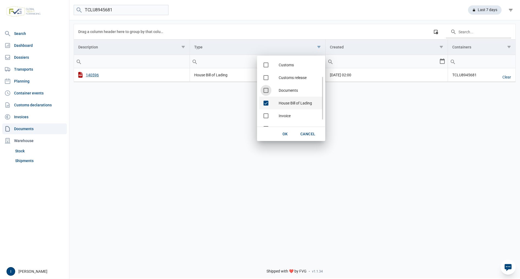
scroll to position [37, 0]
click at [266, 93] on span "Check state" at bounding box center [265, 92] width 5 height 5
click at [265, 117] on span "Check state" at bounding box center [265, 118] width 5 height 5
click at [283, 133] on span "OK" at bounding box center [284, 134] width 5 height 4
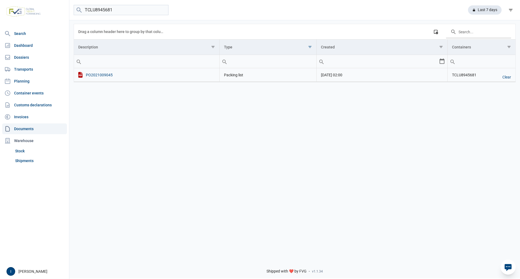
click at [106, 75] on div "PO2021009045" at bounding box center [146, 75] width 137 height 6
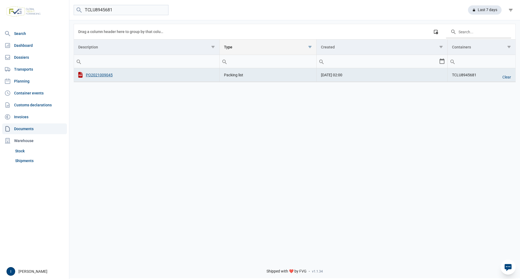
click at [311, 47] on span "Show filter options for column 'Type'" at bounding box center [310, 47] width 4 height 4
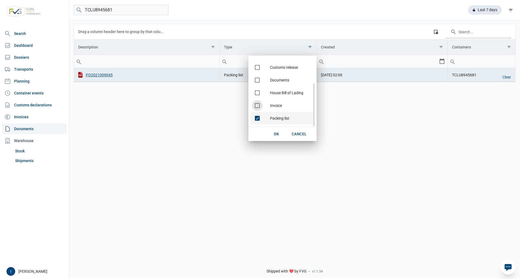
click at [258, 118] on span "Check state" at bounding box center [257, 118] width 5 height 5
click at [258, 105] on span "Check state" at bounding box center [257, 105] width 5 height 5
click at [274, 133] on span "OK" at bounding box center [276, 134] width 5 height 4
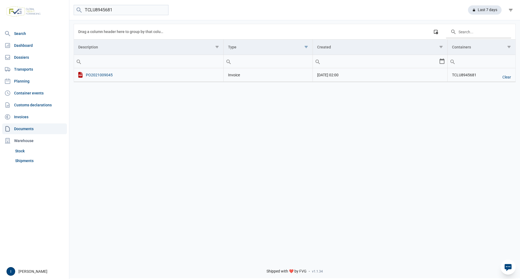
click at [107, 75] on div "PO2021009045" at bounding box center [148, 75] width 141 height 6
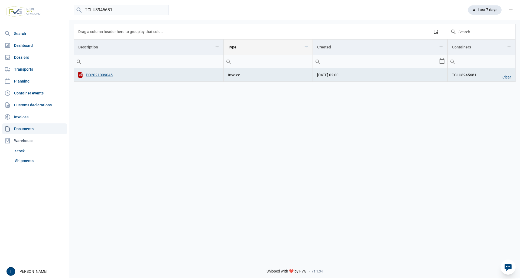
click at [305, 47] on span "Show filter options for column 'Type'" at bounding box center [306, 47] width 4 height 4
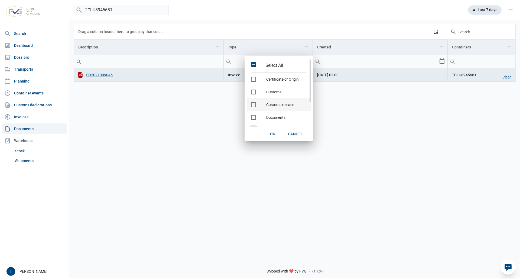
click at [254, 105] on span "Check state" at bounding box center [253, 104] width 5 height 5
click at [254, 106] on span "Check state" at bounding box center [253, 105] width 5 height 5
click at [272, 133] on span "OK" at bounding box center [272, 134] width 5 height 4
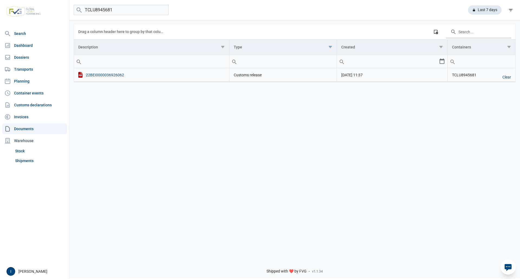
click at [109, 76] on div "22BEI0000036926062" at bounding box center [151, 75] width 146 height 6
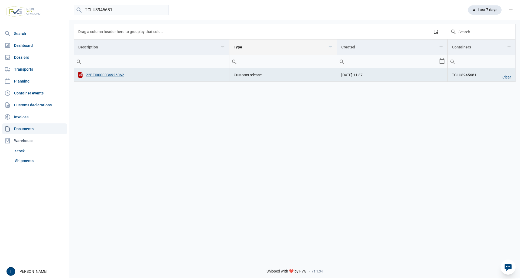
click at [329, 47] on span "Show filter options for column 'Type'" at bounding box center [330, 47] width 4 height 4
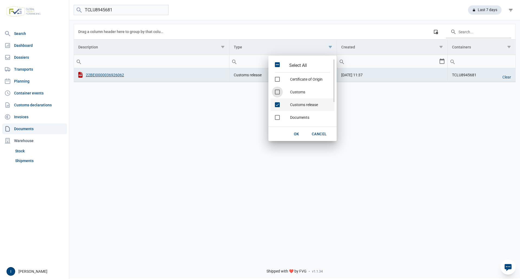
click at [279, 106] on span "Check state" at bounding box center [277, 104] width 5 height 5
click at [277, 102] on span "Check state" at bounding box center [277, 103] width 5 height 5
click at [294, 134] on span "OK" at bounding box center [296, 134] width 5 height 4
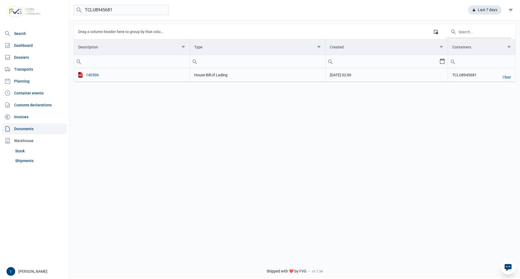
click at [90, 76] on div "140596" at bounding box center [131, 75] width 107 height 6
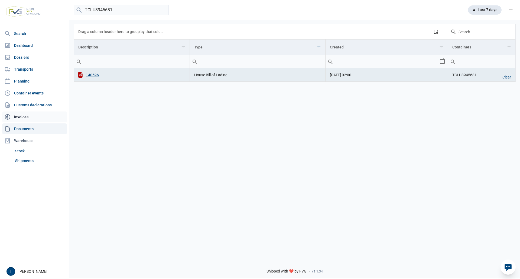
click at [23, 116] on link "Invoices" at bounding box center [34, 117] width 65 height 11
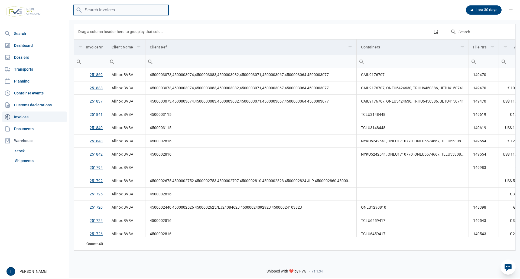
click at [101, 9] on input "search" at bounding box center [121, 10] width 95 height 11
type input "tclu8945681"
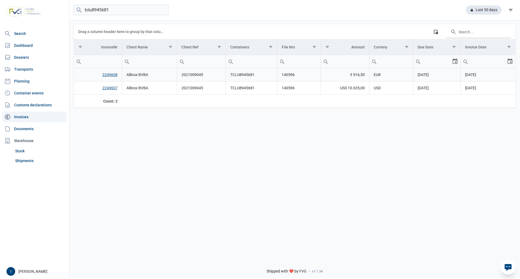
click at [109, 74] on link "2249608" at bounding box center [109, 75] width 15 height 4
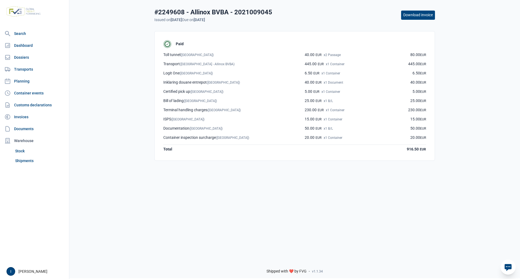
click at [419, 18] on button "Download invoice" at bounding box center [418, 15] width 34 height 9
click at [20, 116] on link "Invoices" at bounding box center [34, 117] width 65 height 11
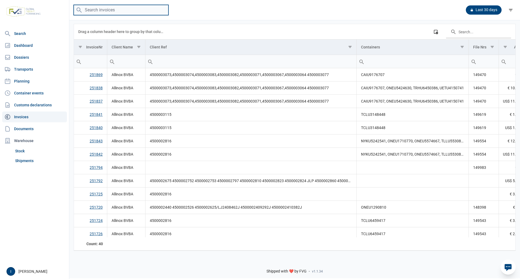
click at [119, 10] on input "search" at bounding box center [121, 10] width 95 height 11
type input "tclu8945681"
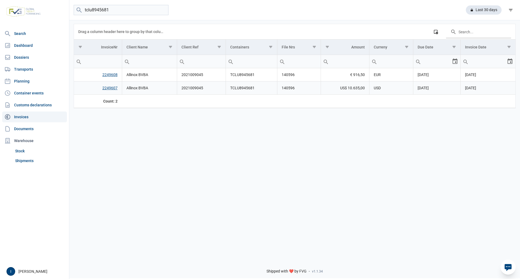
click at [107, 89] on link "2249607" at bounding box center [109, 88] width 15 height 4
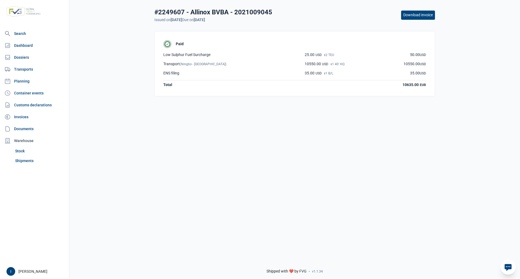
click at [410, 18] on button "Download invoice" at bounding box center [418, 15] width 34 height 9
click at [26, 128] on link "Documents" at bounding box center [34, 128] width 65 height 11
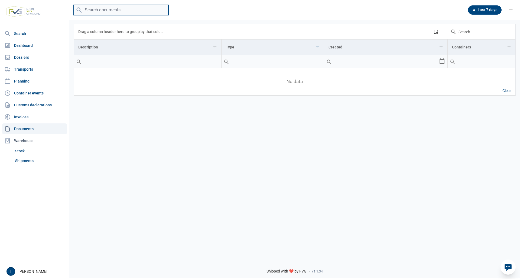
click at [139, 12] on input "search" at bounding box center [121, 10] width 95 height 11
type input "TLLU6070927"
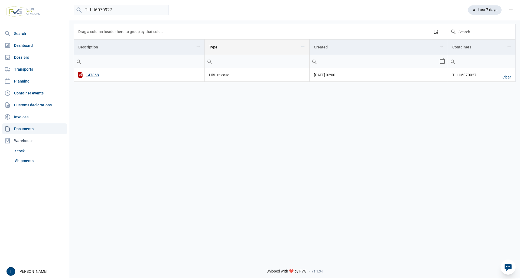
click at [304, 48] on span "Show filter options for column 'Type'" at bounding box center [303, 47] width 4 height 4
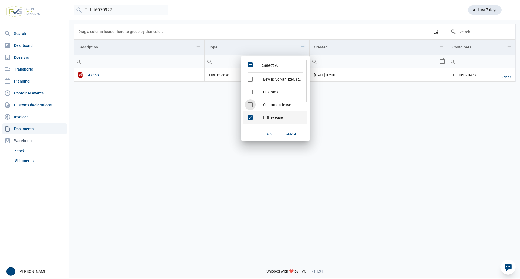
click at [250, 117] on span "Check state" at bounding box center [250, 117] width 5 height 5
click at [250, 105] on span "Check state" at bounding box center [250, 105] width 5 height 5
click at [270, 135] on span "OK" at bounding box center [269, 134] width 5 height 4
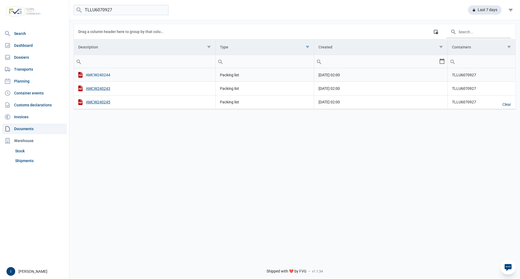
click at [101, 75] on div "AMCW240244" at bounding box center [144, 75] width 133 height 6
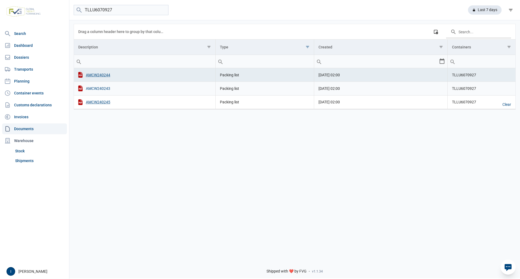
click at [104, 89] on div "AMCW240243" at bounding box center [144, 89] width 133 height 6
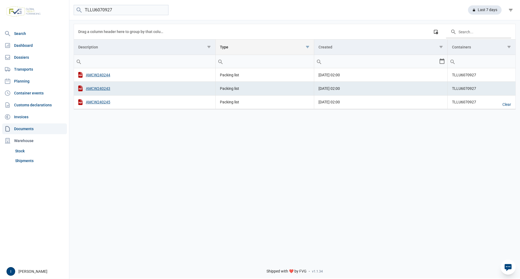
click at [307, 48] on span "Show filter options for column 'Type'" at bounding box center [307, 47] width 4 height 4
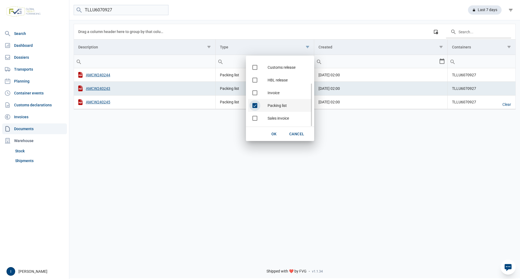
click at [256, 106] on span "Check state" at bounding box center [254, 105] width 5 height 5
click at [255, 93] on span "Check state" at bounding box center [254, 92] width 5 height 5
click at [273, 133] on span "OK" at bounding box center [273, 134] width 5 height 4
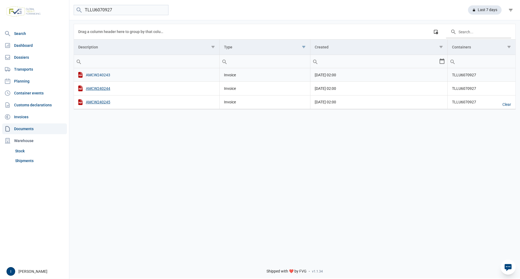
click at [96, 75] on div "AMCW240243" at bounding box center [146, 75] width 137 height 6
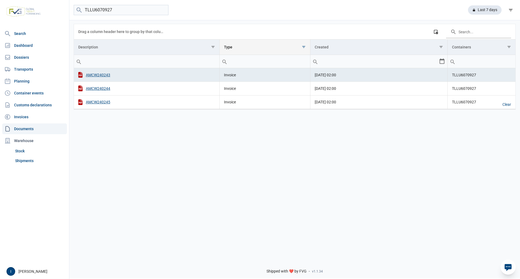
click at [303, 46] on span "Show filter options for column 'Type'" at bounding box center [304, 47] width 4 height 4
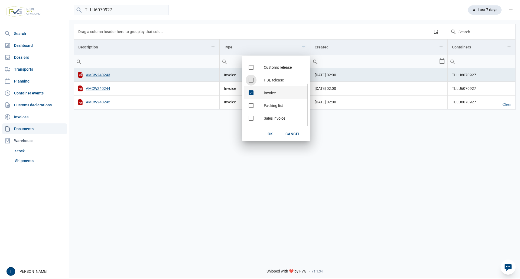
click at [252, 92] on span "Check state" at bounding box center [251, 92] width 5 height 5
click at [252, 68] on span "Check state" at bounding box center [251, 67] width 5 height 5
click at [270, 135] on span "OK" at bounding box center [269, 134] width 5 height 4
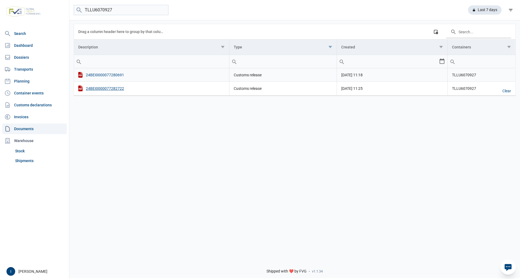
click at [115, 76] on div "24BEI0000077280691" at bounding box center [151, 75] width 146 height 6
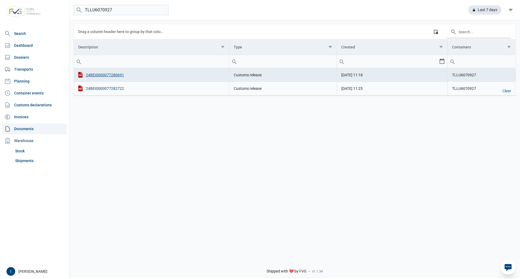
click at [109, 88] on div "24BEI0000077282722" at bounding box center [151, 89] width 146 height 6
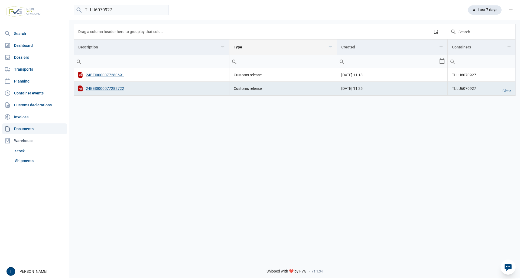
click at [329, 47] on span "Show filter options for column 'Type'" at bounding box center [330, 47] width 4 height 4
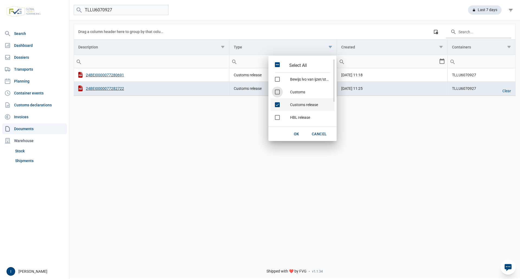
click at [279, 104] on span "Check state" at bounding box center [277, 104] width 5 height 5
click at [279, 118] on span "Check state" at bounding box center [277, 117] width 5 height 5
click at [295, 133] on span "OK" at bounding box center [296, 134] width 5 height 4
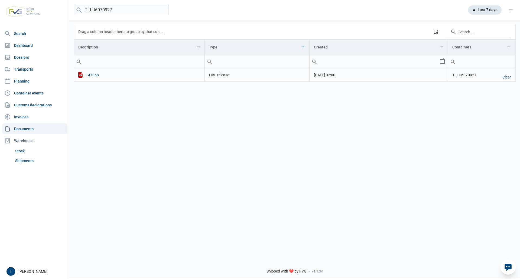
click at [91, 75] on div "147368" at bounding box center [139, 75] width 122 height 6
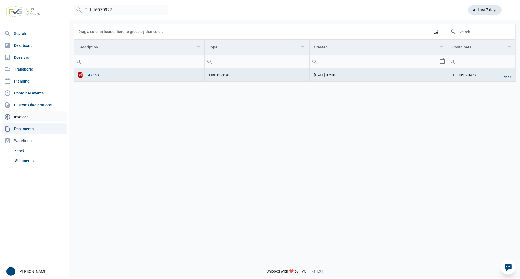
click at [21, 116] on link "Invoices" at bounding box center [34, 117] width 65 height 11
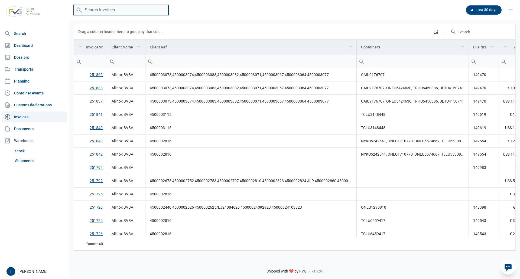
click at [101, 11] on input "search" at bounding box center [121, 10] width 95 height 11
type input "TLLU6070927"
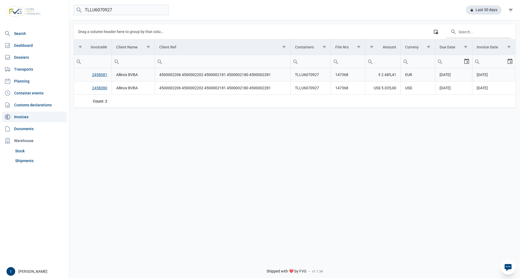
click at [102, 74] on link "2458081" at bounding box center [99, 75] width 15 height 4
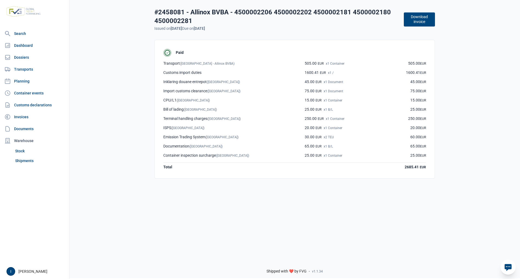
click at [413, 20] on button "Download invoice" at bounding box center [419, 19] width 31 height 14
click at [24, 117] on link "Invoices" at bounding box center [34, 117] width 65 height 11
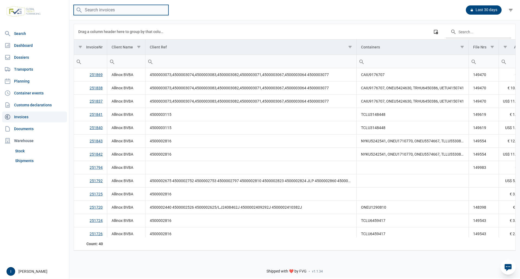
click at [101, 11] on input "search" at bounding box center [121, 10] width 95 height 11
type input "TLLU6070927"
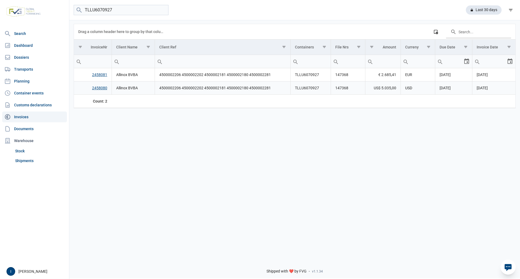
click at [101, 88] on link "2458080" at bounding box center [99, 88] width 15 height 4
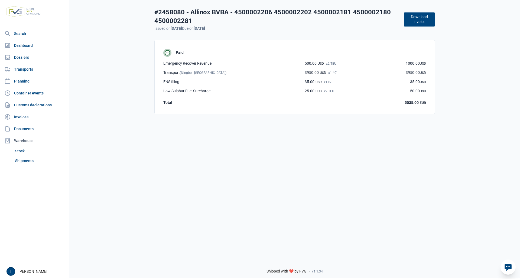
click at [419, 21] on button "Download invoice" at bounding box center [419, 19] width 31 height 14
click at [27, 128] on link "Documents" at bounding box center [34, 128] width 65 height 11
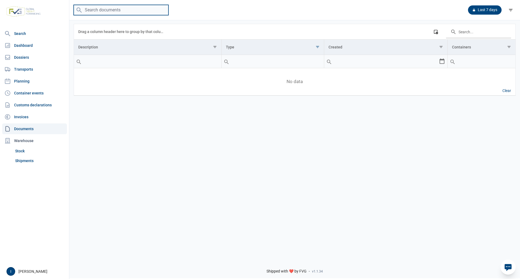
click at [96, 10] on input "search" at bounding box center [121, 10] width 95 height 11
type input "ONEU5412497"
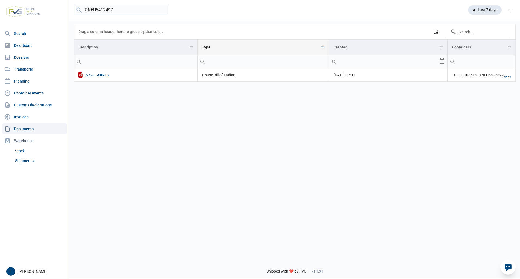
click at [322, 49] on span "Show filter options for column 'Type'" at bounding box center [323, 47] width 4 height 4
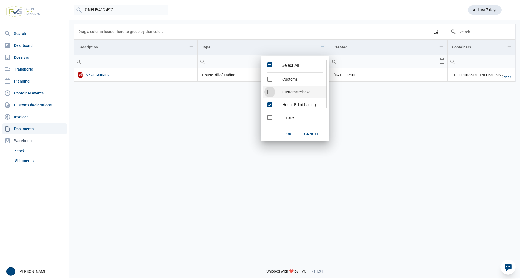
click at [271, 92] on span "Check state" at bounding box center [269, 92] width 5 height 5
click at [269, 104] on span "Check state" at bounding box center [269, 104] width 5 height 5
click at [290, 132] on span "OK" at bounding box center [288, 134] width 5 height 4
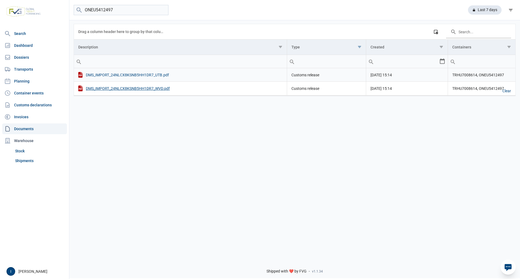
click at [131, 75] on div "DMS_IMPORT_24NLCX8KSNB5HH1DR7_UTB.pdf" at bounding box center [180, 75] width 204 height 6
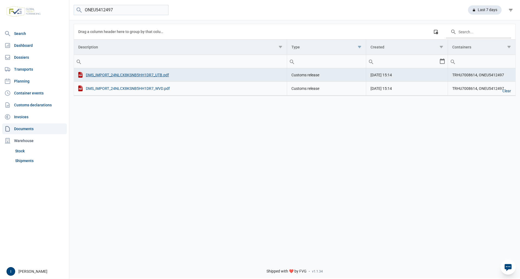
click at [151, 89] on div "DMS_IMPORT_24NLCX8KSNB5HH1DR7_WVD.pdf" at bounding box center [180, 89] width 204 height 6
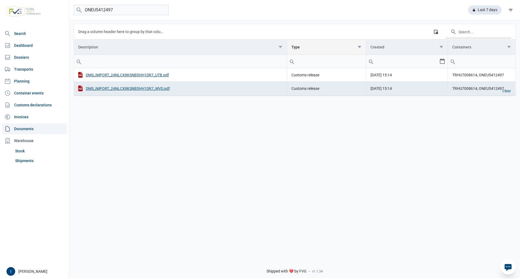
click at [361, 48] on span "Show filter options for column 'Type'" at bounding box center [359, 47] width 4 height 4
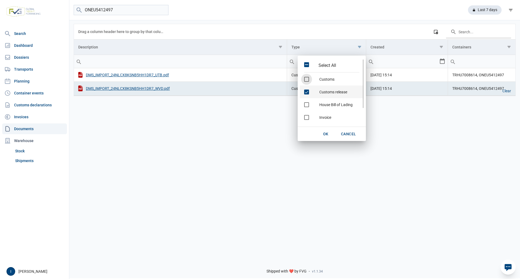
drag, startPoint x: 306, startPoint y: 92, endPoint x: 313, endPoint y: 106, distance: 16.0
click at [306, 93] on span "Check state" at bounding box center [306, 92] width 5 height 5
click at [325, 133] on span "OK" at bounding box center [325, 134] width 5 height 4
type input "HBL release"
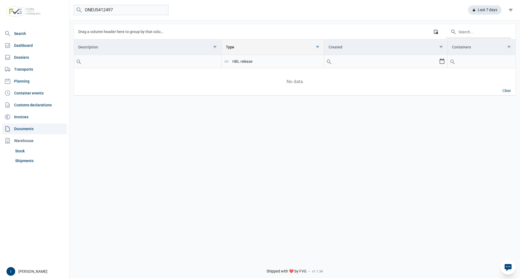
click at [317, 48] on span "Show filter options for column 'Type'" at bounding box center [317, 47] width 4 height 4
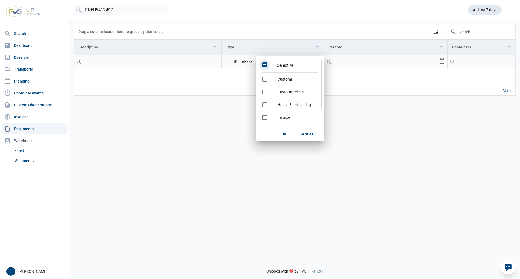
click at [276, 64] on div "Select All" at bounding box center [285, 65] width 37 height 5
click at [284, 133] on span "OK" at bounding box center [283, 134] width 5 height 4
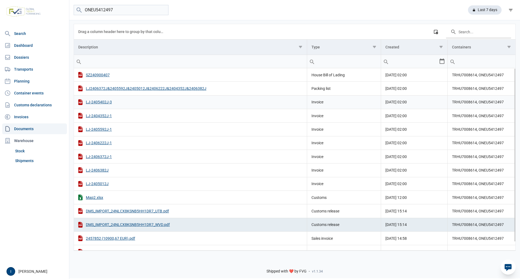
scroll to position [9, 0]
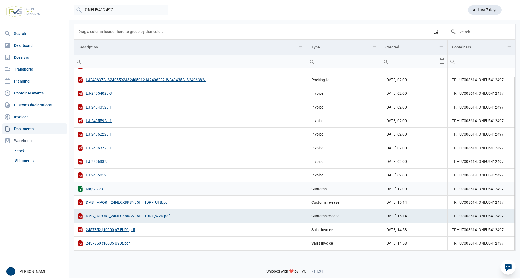
click at [93, 188] on div "Map2.xlsx" at bounding box center [190, 189] width 224 height 6
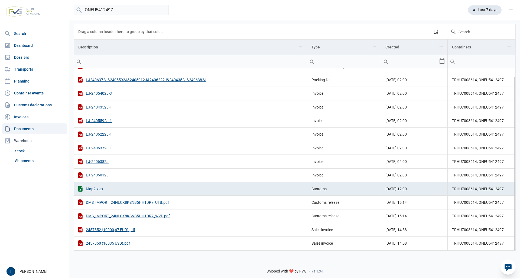
click at [97, 190] on div "Map2.xlsx" at bounding box center [190, 189] width 224 height 6
click at [86, 190] on div "Map2.xlsx" at bounding box center [190, 189] width 224 height 6
click at [292, 190] on div "Map2.xlsx" at bounding box center [190, 189] width 224 height 6
click at [264, 191] on div "Map2.xlsx" at bounding box center [190, 189] width 224 height 6
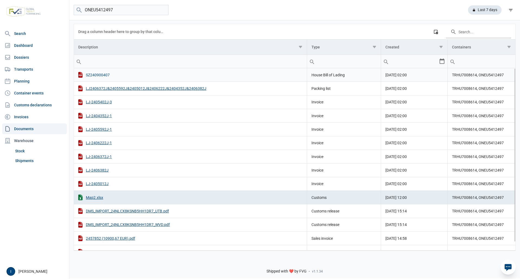
click at [101, 74] on div "SZ240900407" at bounding box center [190, 75] width 224 height 6
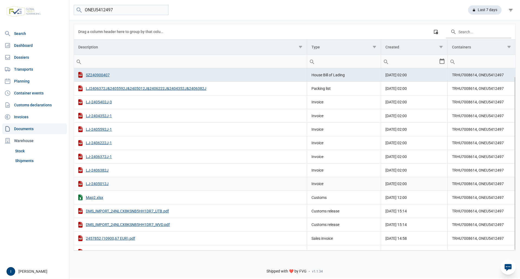
scroll to position [9, 0]
